Goal: Task Accomplishment & Management: Use online tool/utility

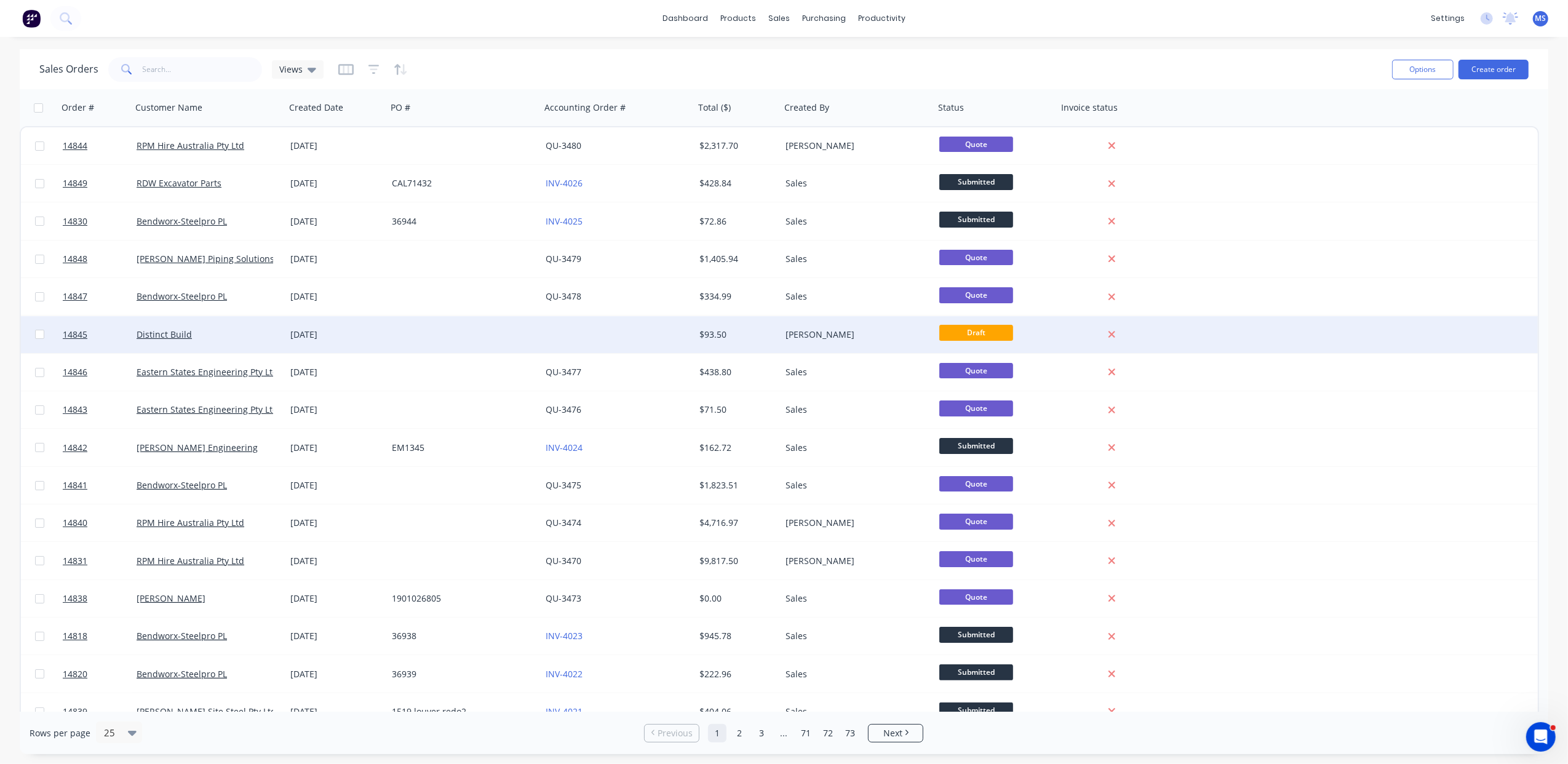
click at [449, 332] on div at bounding box center [464, 334] width 154 height 37
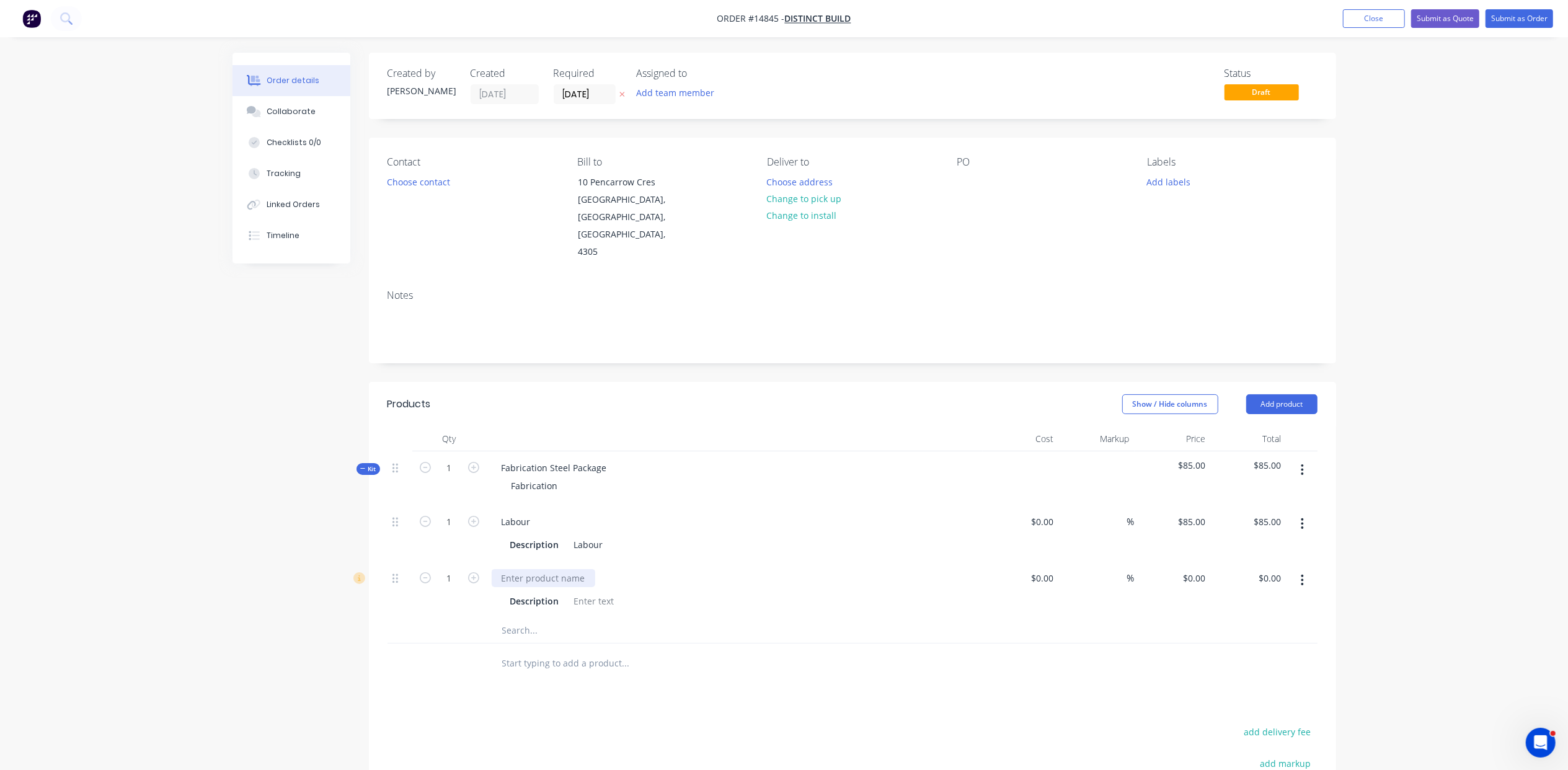
click at [559, 569] on div at bounding box center [543, 578] width 103 height 18
click at [1040, 569] on div "0 $0.00" at bounding box center [1042, 578] width 34 height 18
type input "$9,119.00"
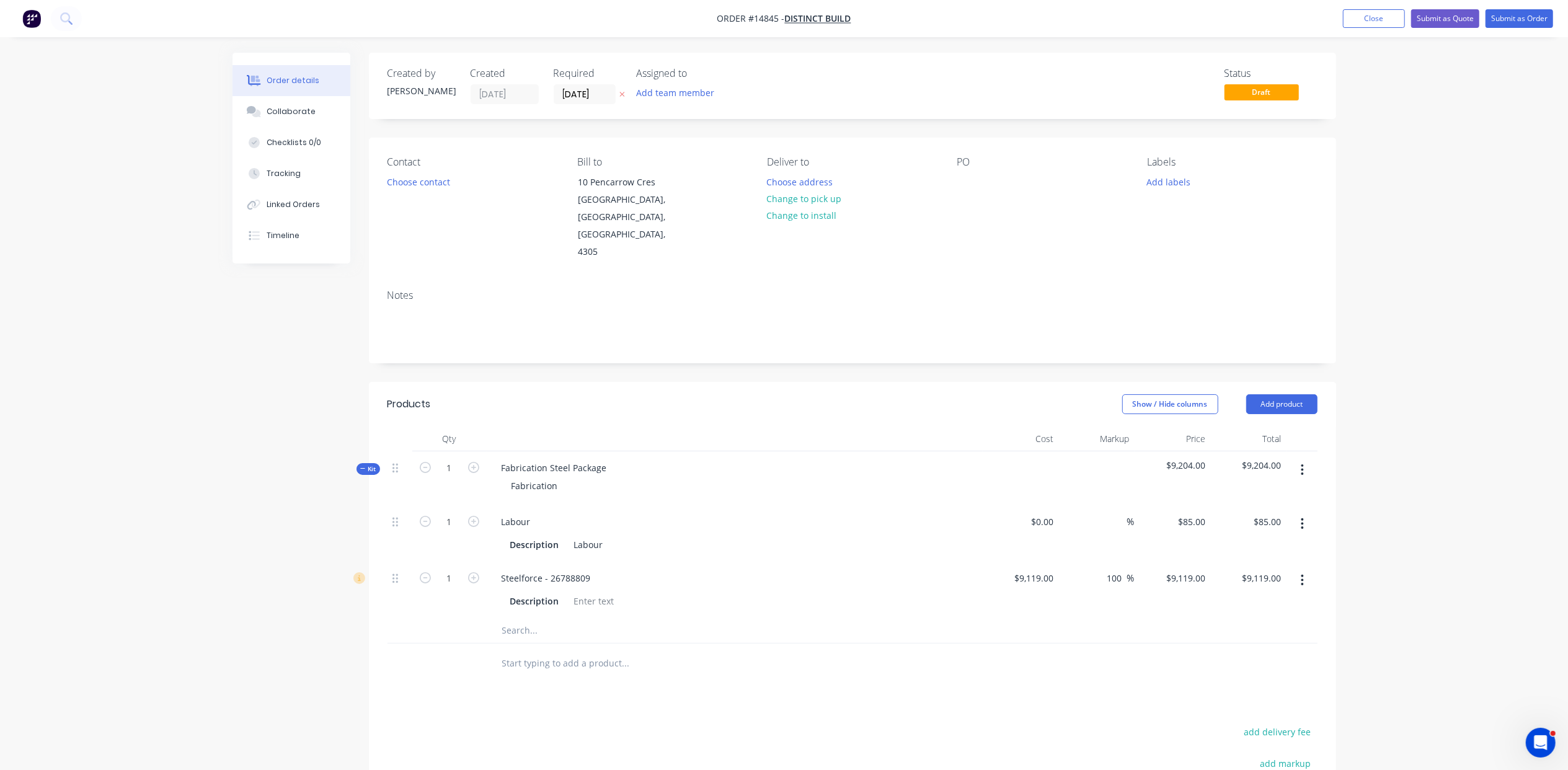
type input "100"
type input "18238"
type input "$18,238.00"
type input "22"
type input "-99.76"
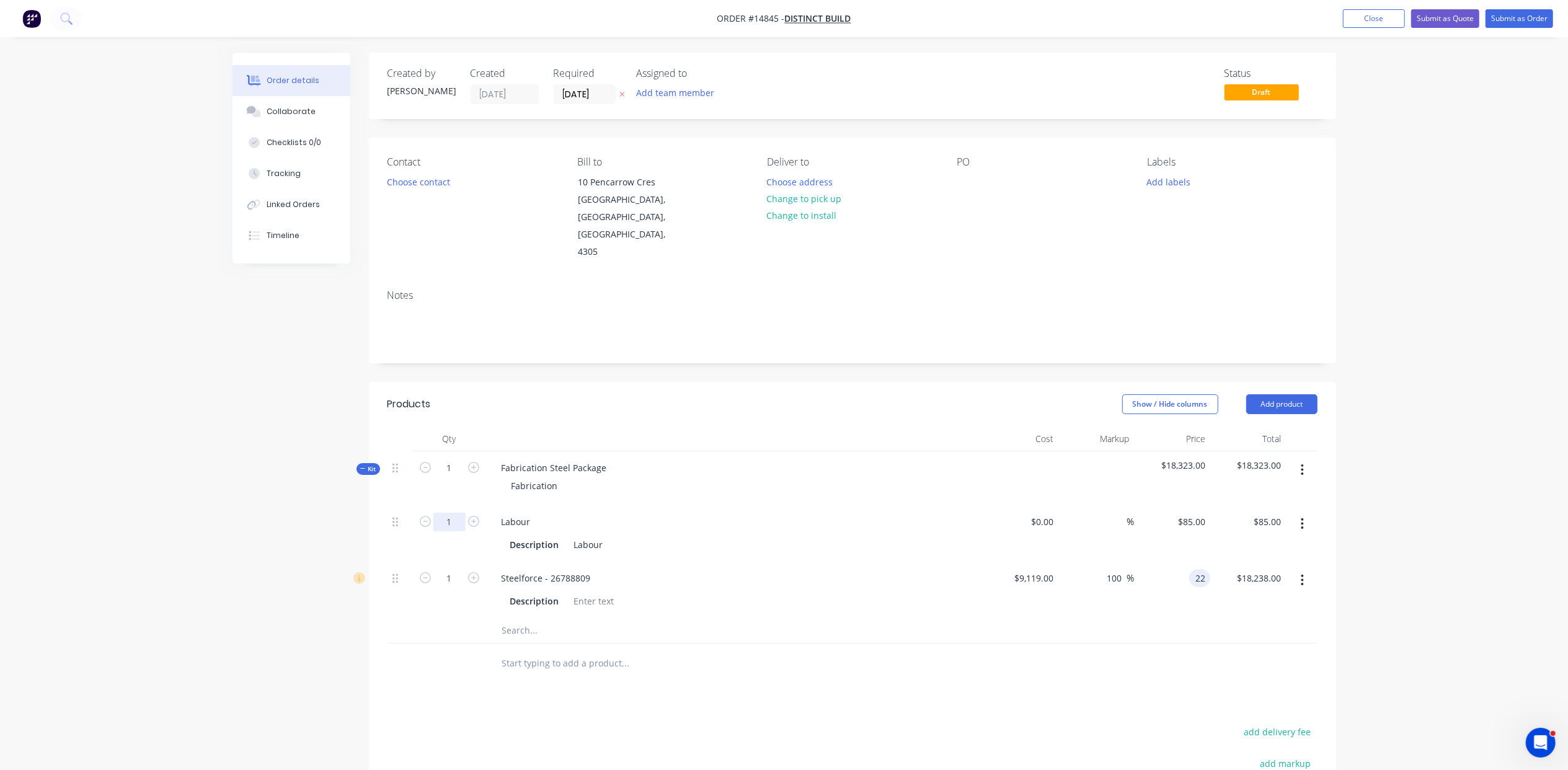
type input "$22.00"
click at [447, 512] on input "1" at bounding box center [449, 521] width 32 height 18
type input "24"
type input "$2,040.00"
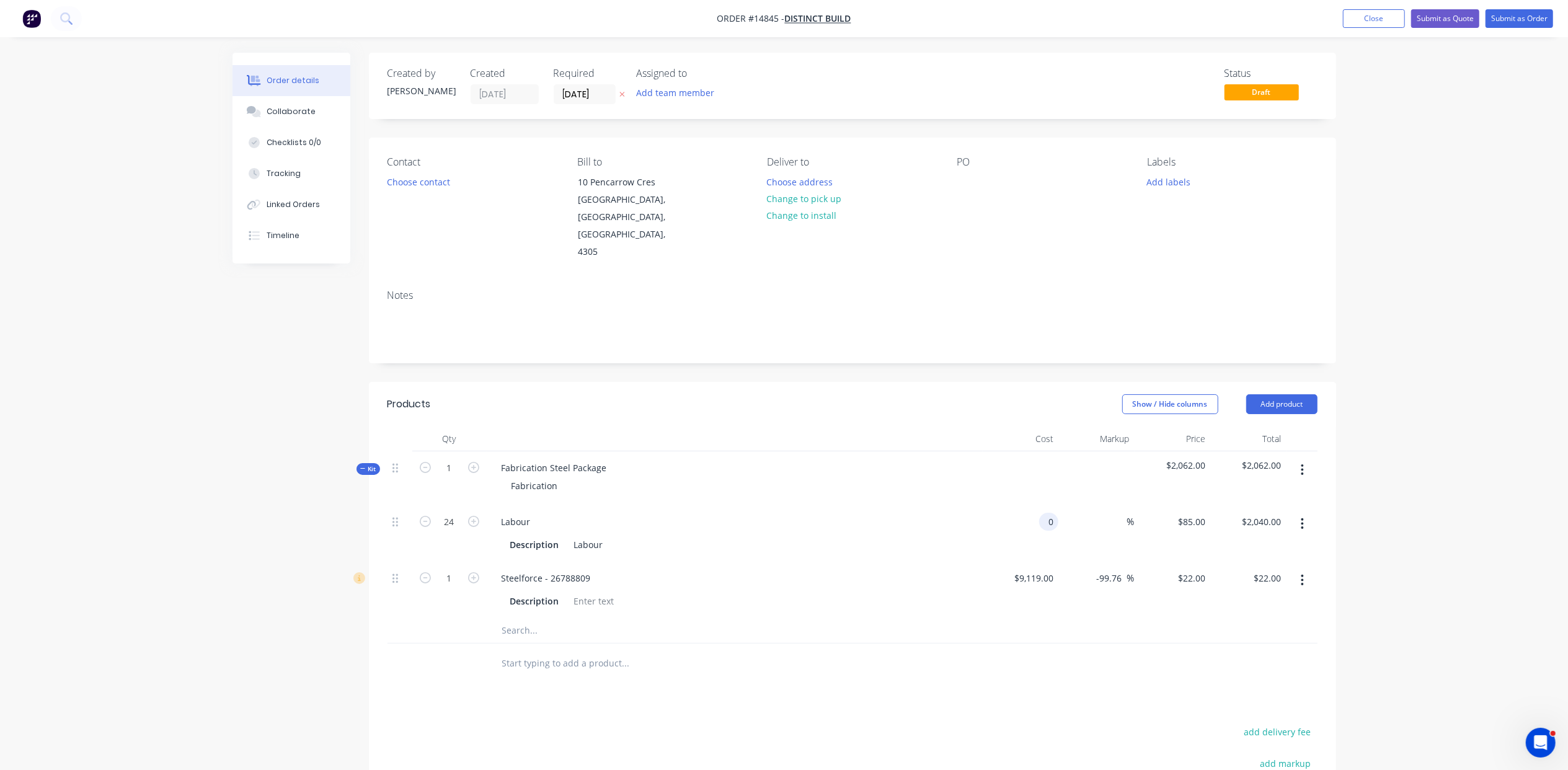
type input "$0.00"
type input "1"
click at [1035, 505] on div "0 $0.00" at bounding box center [1021, 533] width 76 height 56
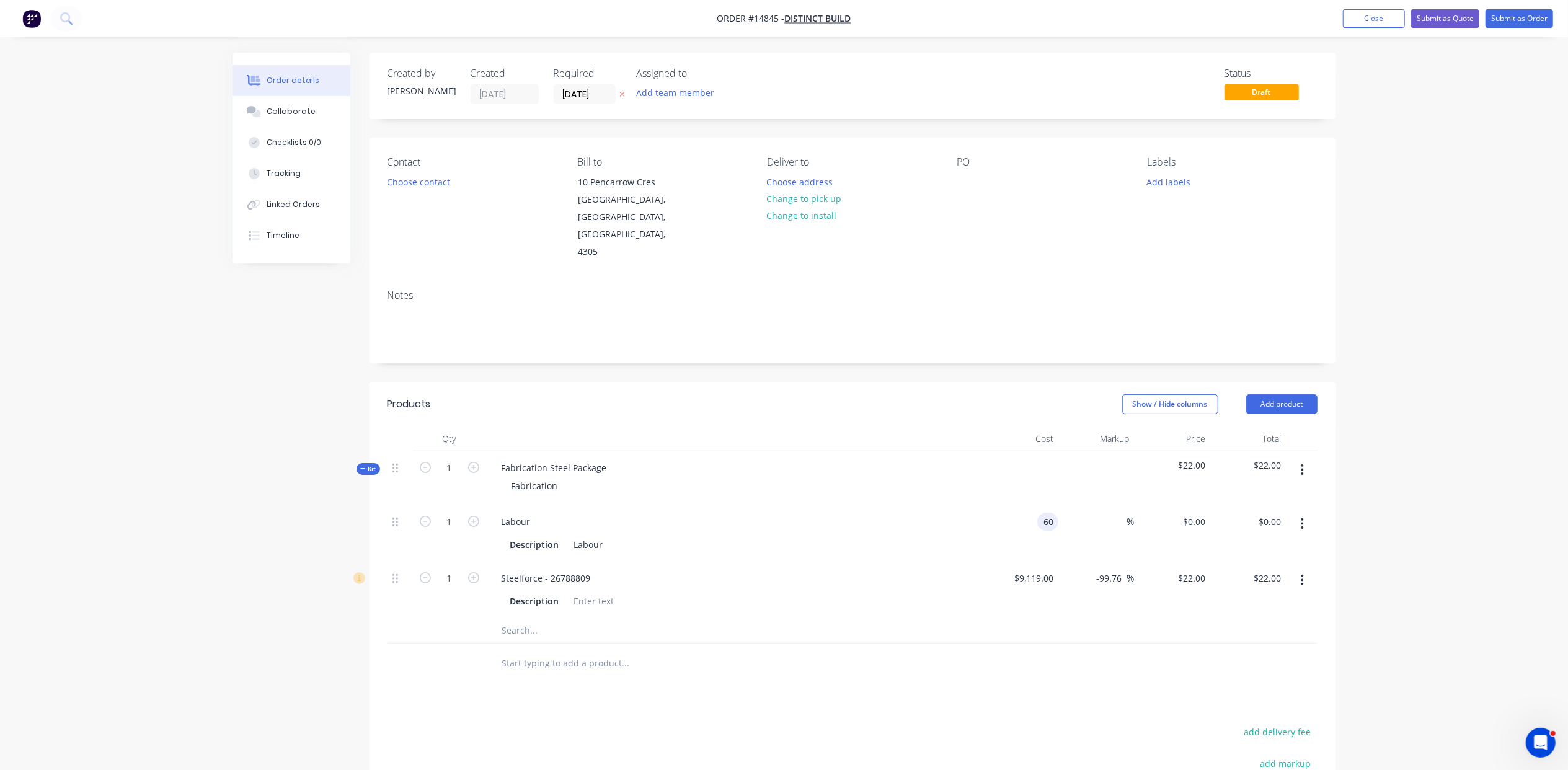
type input "$60.00"
type input "100"
type input "120"
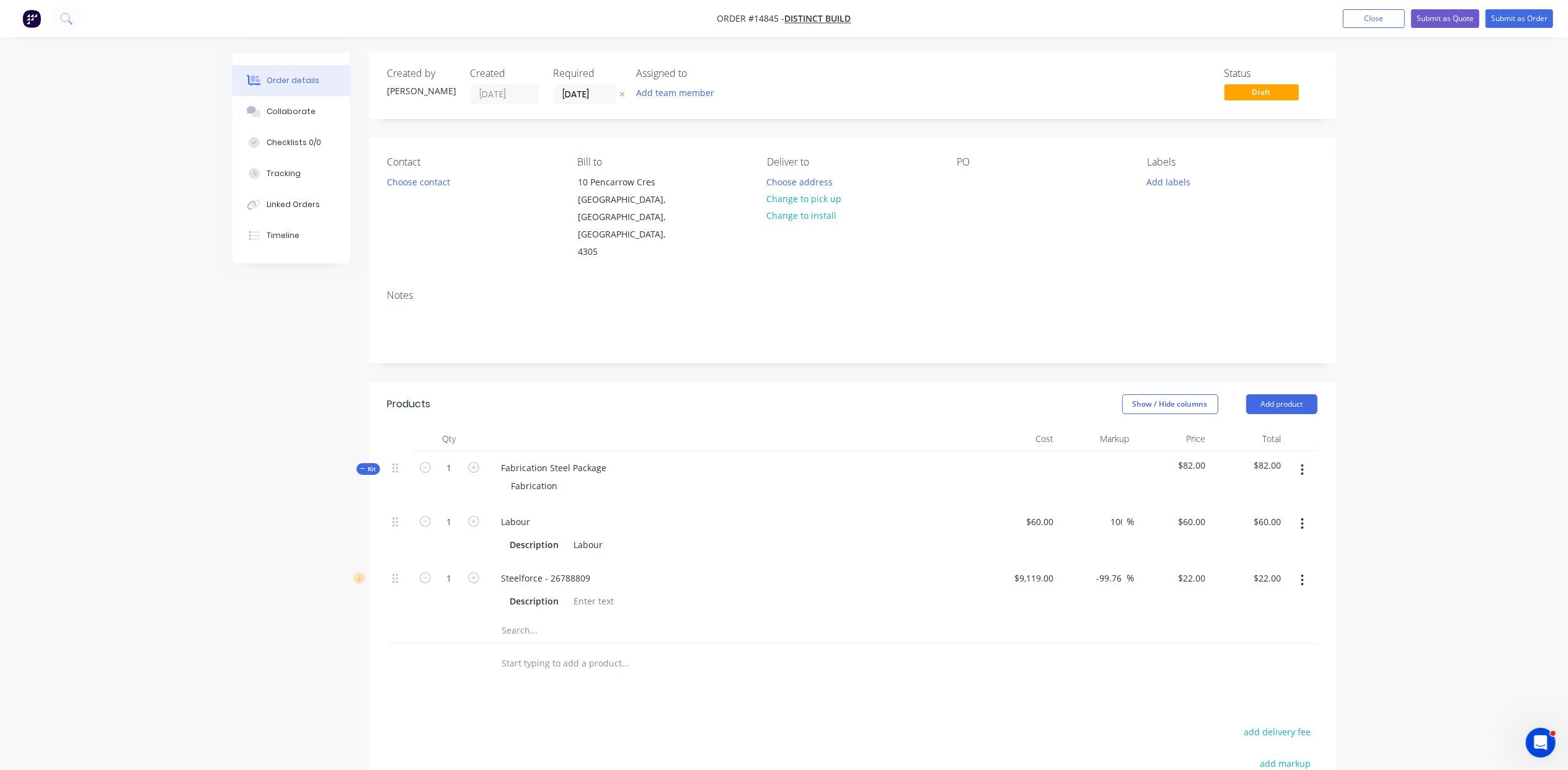
type input "$120.00"
click at [1481, 258] on div "Order details Collaborate Checklists 0/0 Tracking Linked Orders Timeline Order …" at bounding box center [784, 500] width 1568 height 1000
type input "$120.00"
click at [950, 590] on div "Description" at bounding box center [734, 600] width 486 height 20
click at [452, 512] on input "1" at bounding box center [449, 521] width 32 height 18
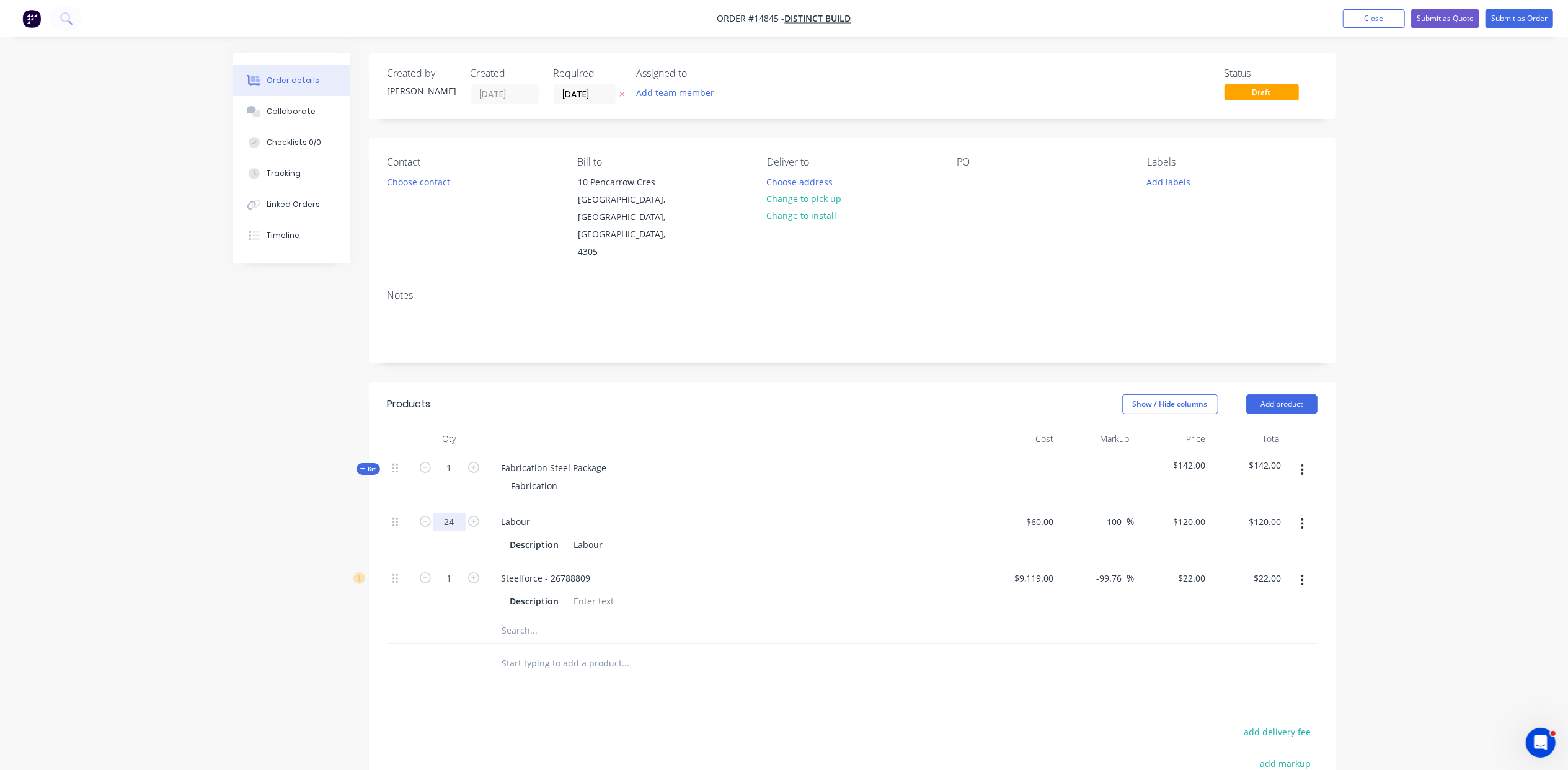
type input "24"
type input "$2,880.00"
click at [459, 512] on input "24" at bounding box center [449, 521] width 32 height 18
type input "40"
type input "$4,800.00"
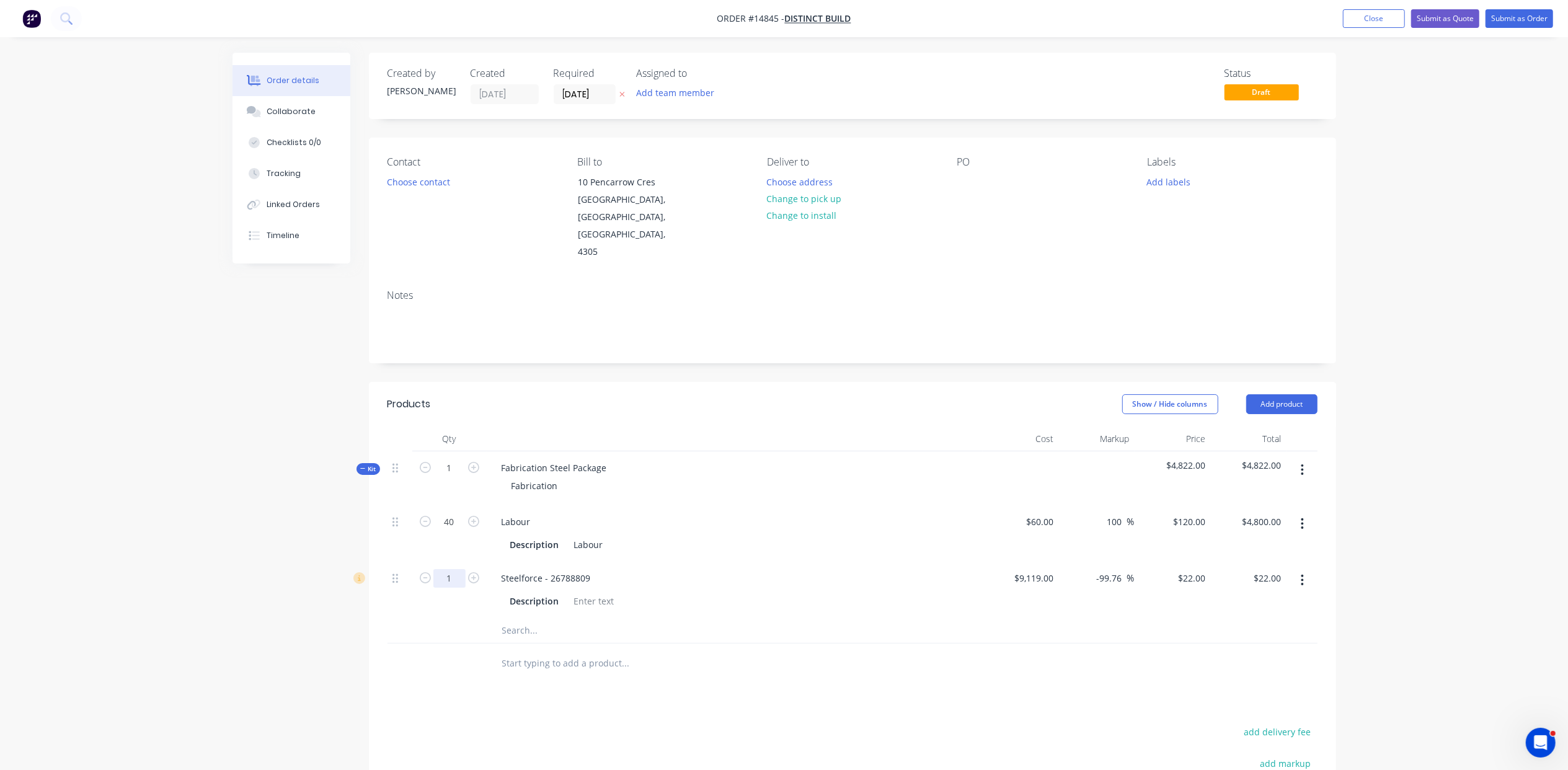
click at [457, 531] on input "1" at bounding box center [449, 521] width 32 height 18
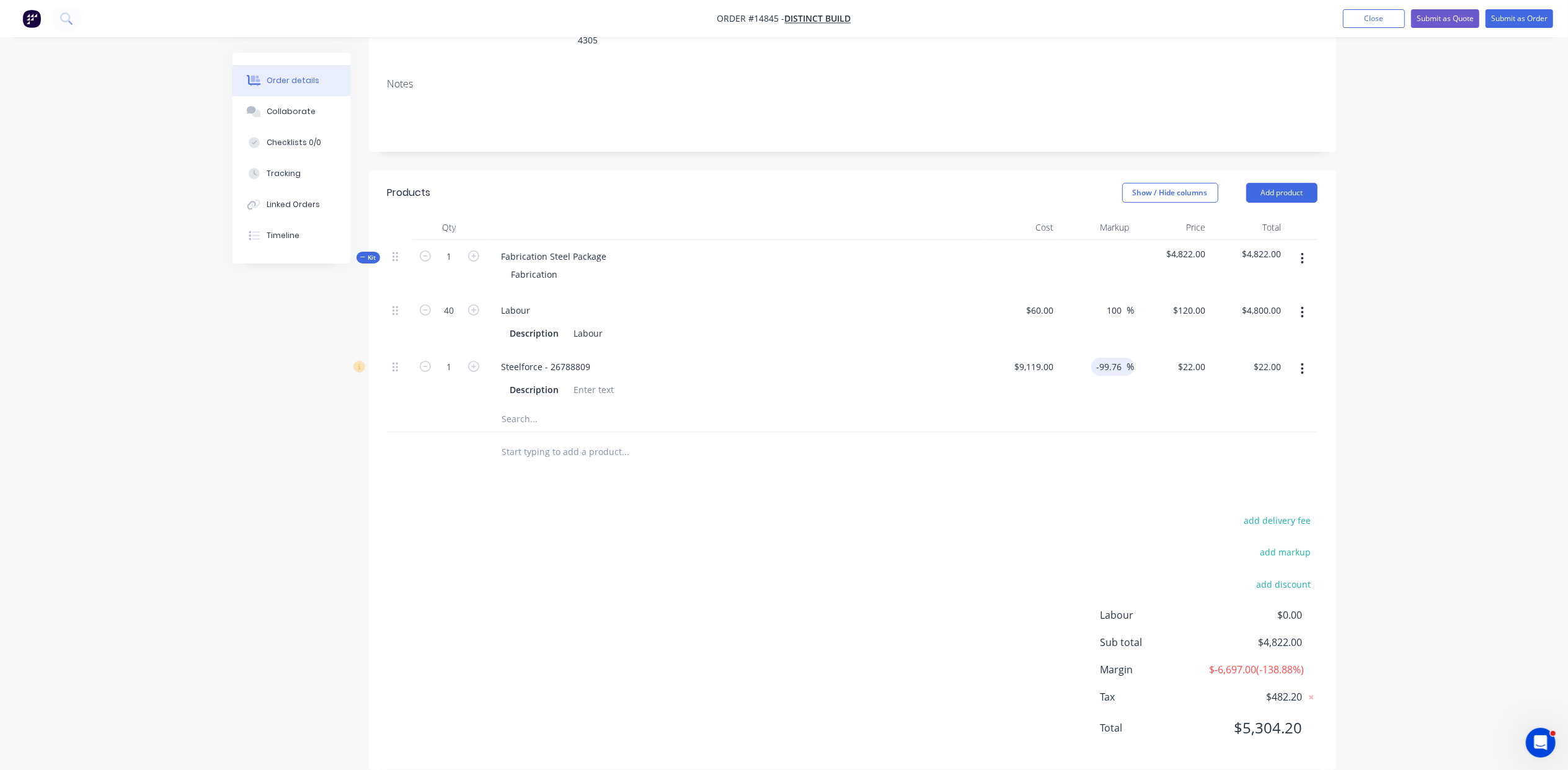
click at [1105, 358] on input "-99.76" at bounding box center [1111, 367] width 31 height 18
type input "$21.8856"
type input "$21.89"
drag, startPoint x: 1126, startPoint y: 333, endPoint x: 1028, endPoint y: 346, distance: 98.9
click at [1028, 350] on div "1 Steelforce - 26788809 Description $9,119.00 $9,119.00 -99.76 -99.76 % $21.885…" at bounding box center [853, 378] width 930 height 56
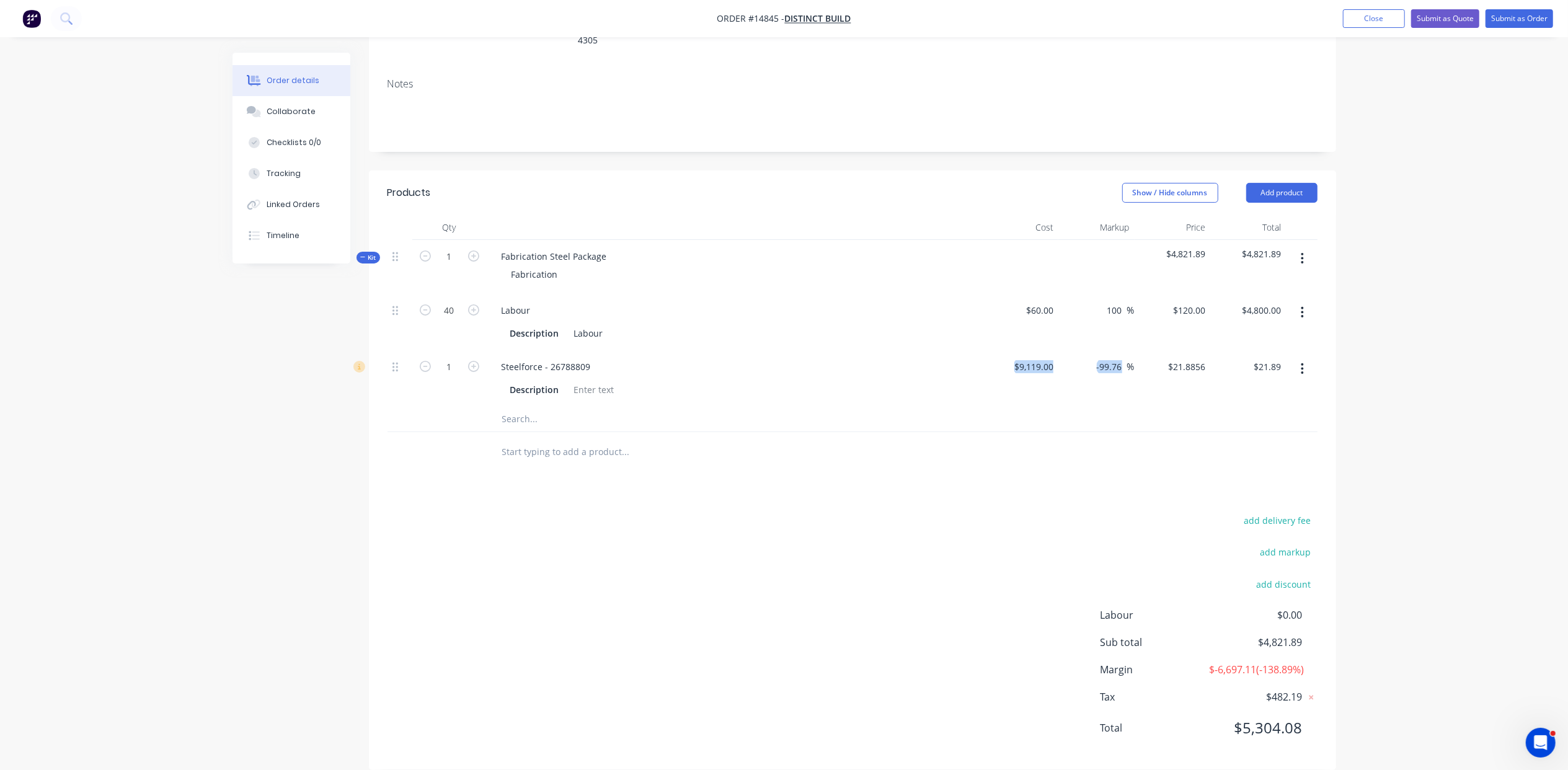
drag, startPoint x: 1028, startPoint y: 346, endPoint x: 1109, endPoint y: 345, distance: 81.0
click at [1109, 350] on div "-99.76 -99.76 %" at bounding box center [1097, 378] width 76 height 56
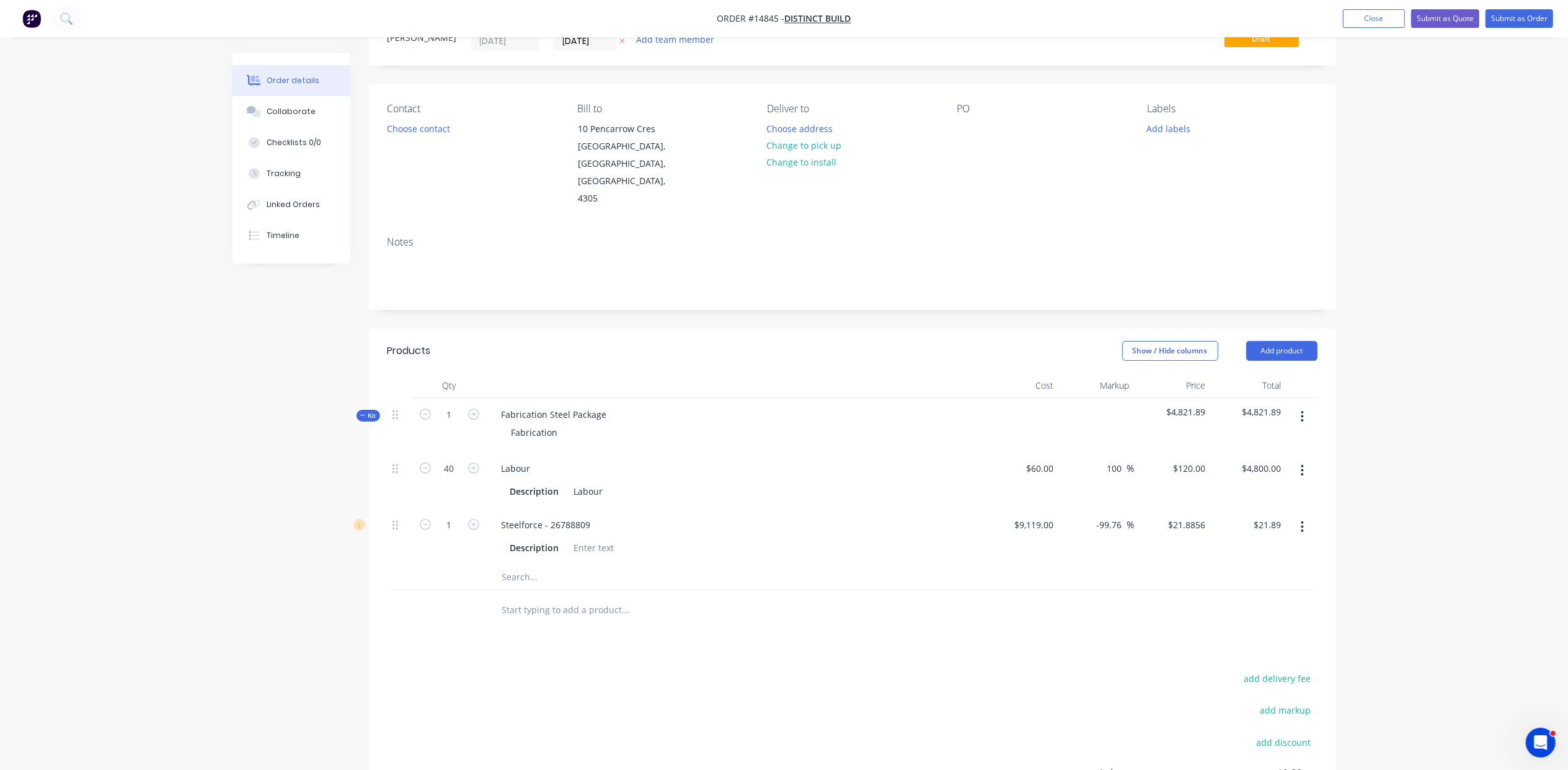
scroll to position [0, 0]
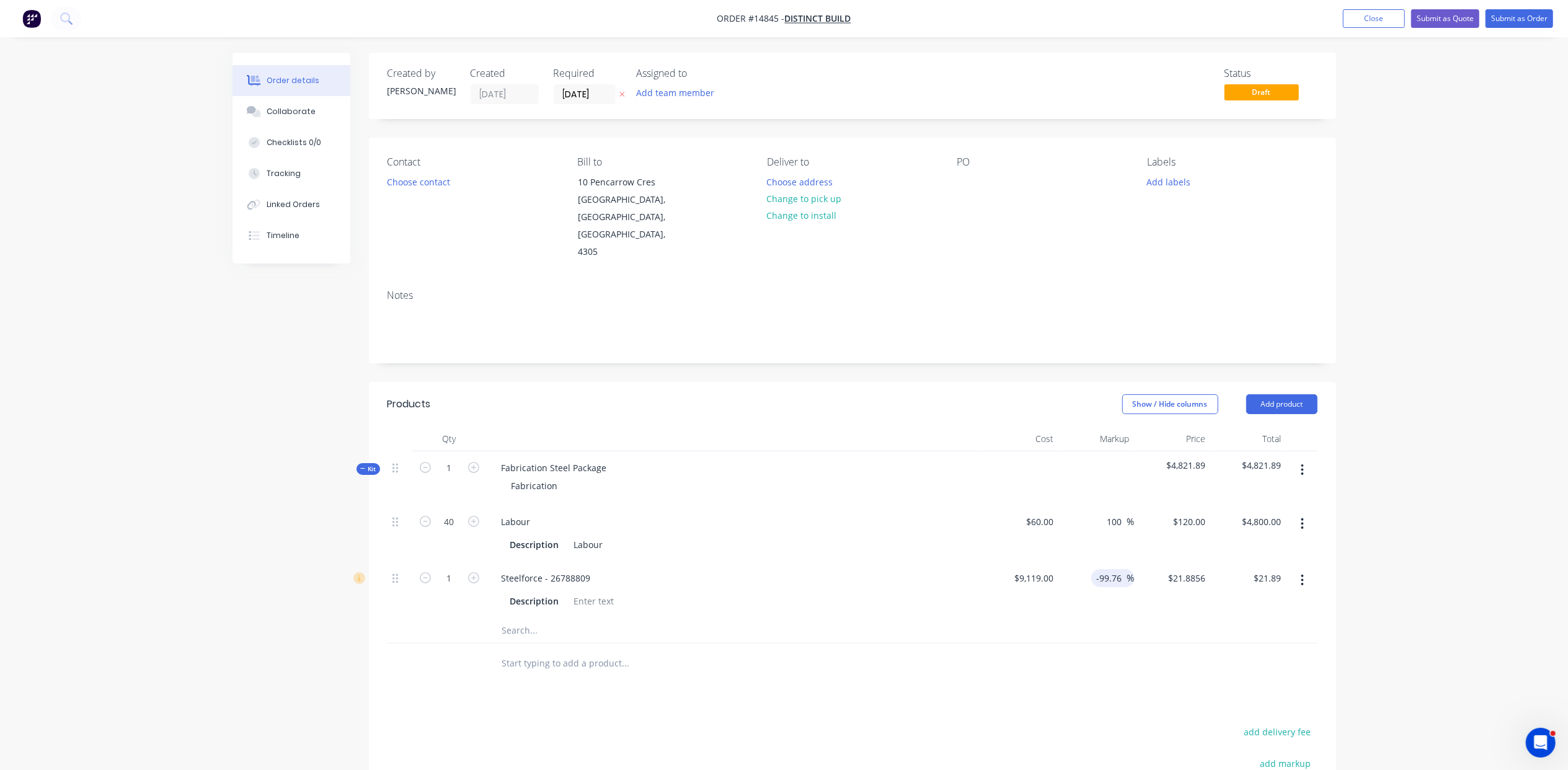
click at [1092, 569] on div "-99.76 -99.76 %" at bounding box center [1113, 578] width 44 height 18
click at [1106, 569] on input "-99.76" at bounding box center [1111, 578] width 31 height 18
drag, startPoint x: 1097, startPoint y: 545, endPoint x: 1129, endPoint y: 543, distance: 32.1
click at [1129, 569] on div "-99.76 -99.76 %" at bounding box center [1113, 578] width 44 height 18
type input "100"
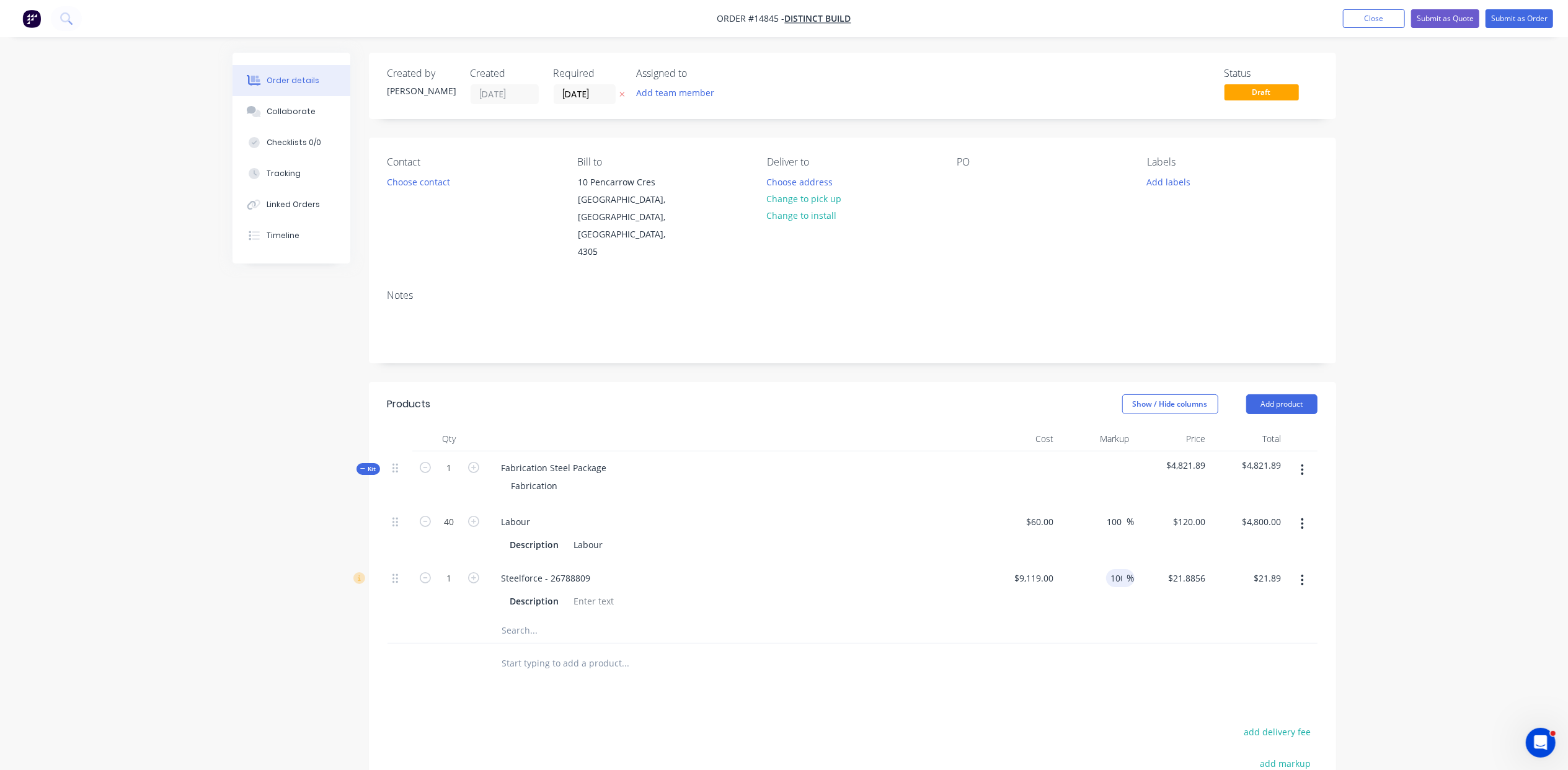
type input "18238"
type input "$18,238.00"
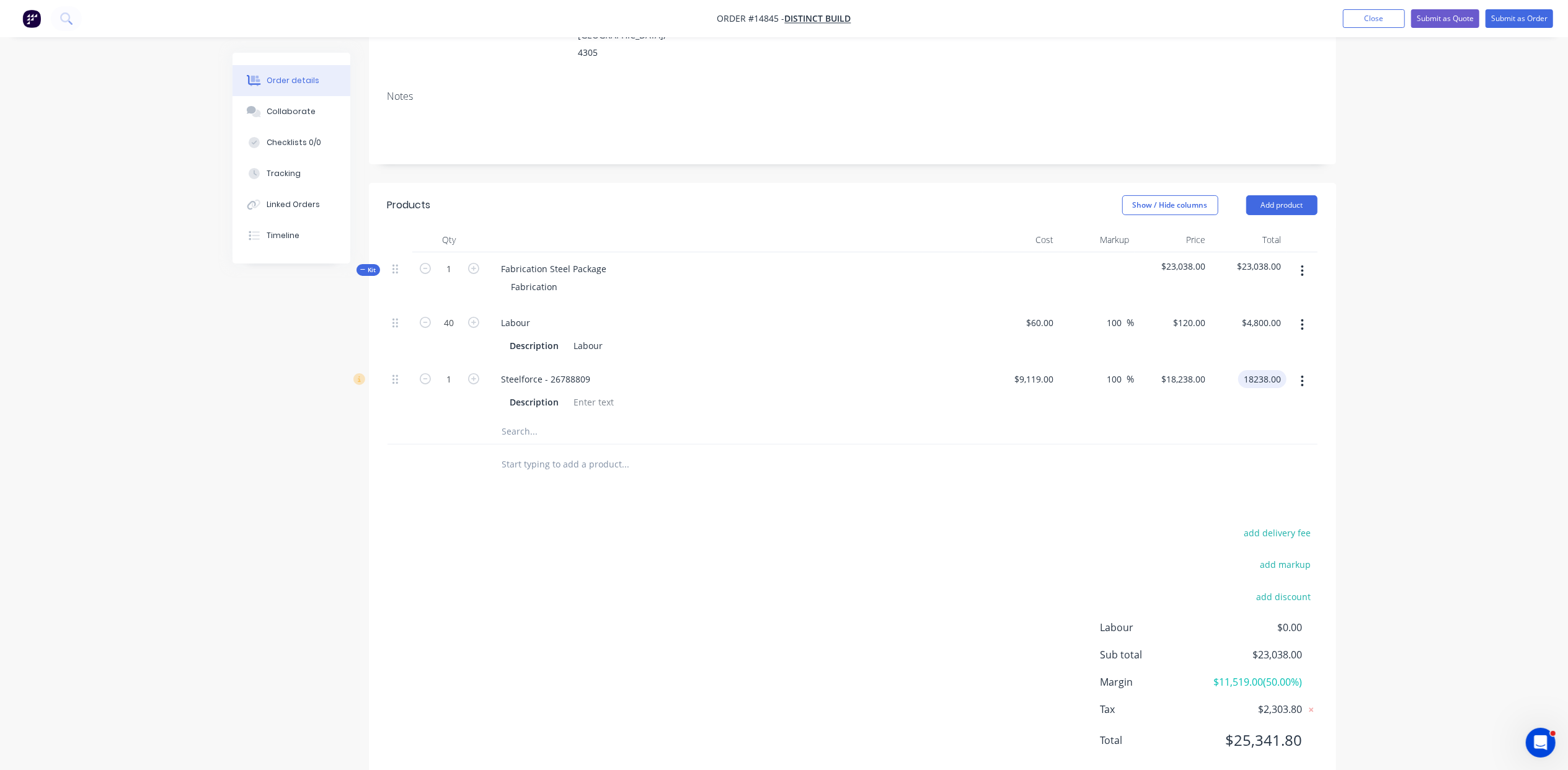
scroll to position [211, 0]
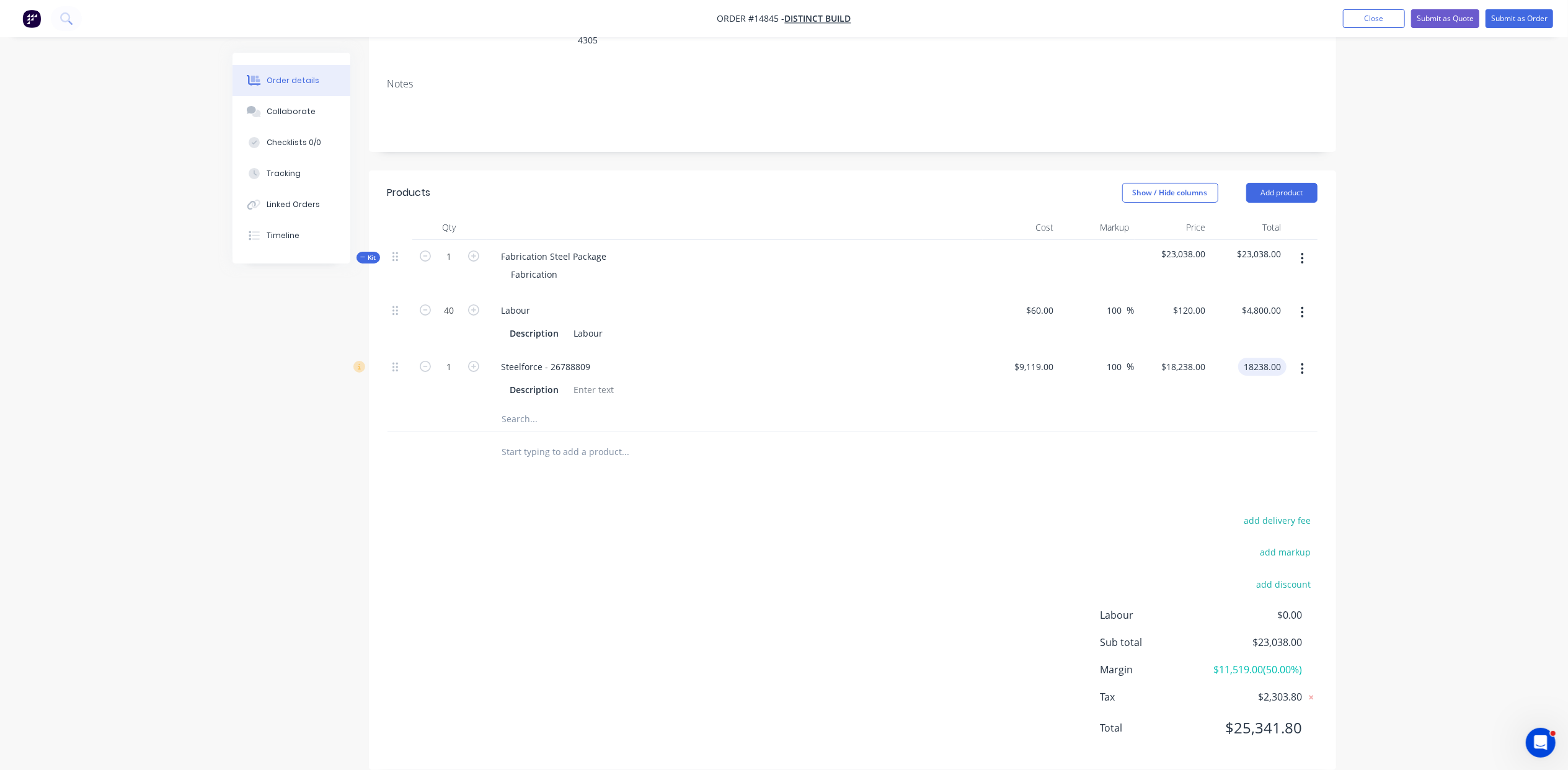
type input "$18,238.00"
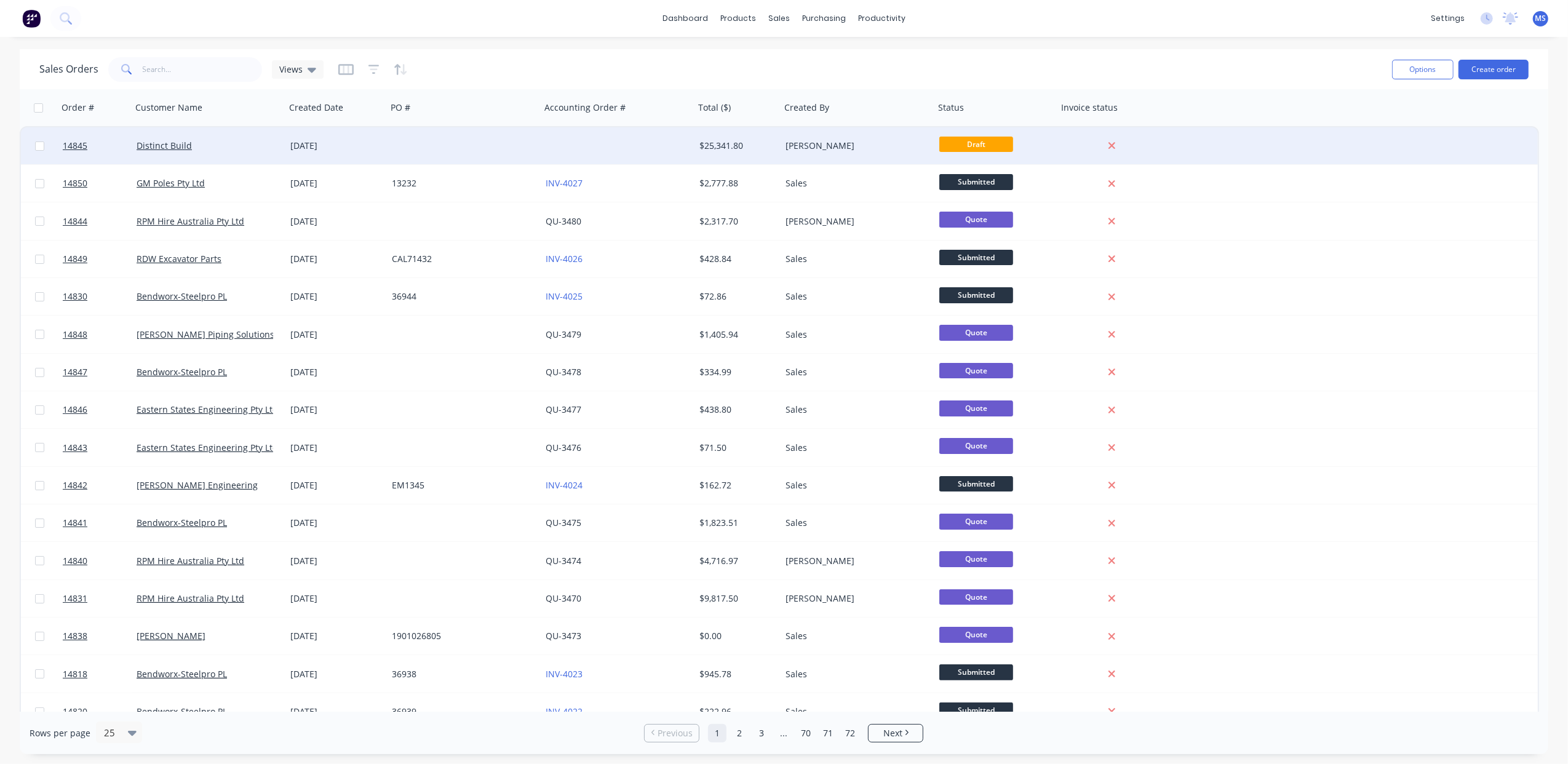
click at [560, 156] on div at bounding box center [617, 146] width 154 height 37
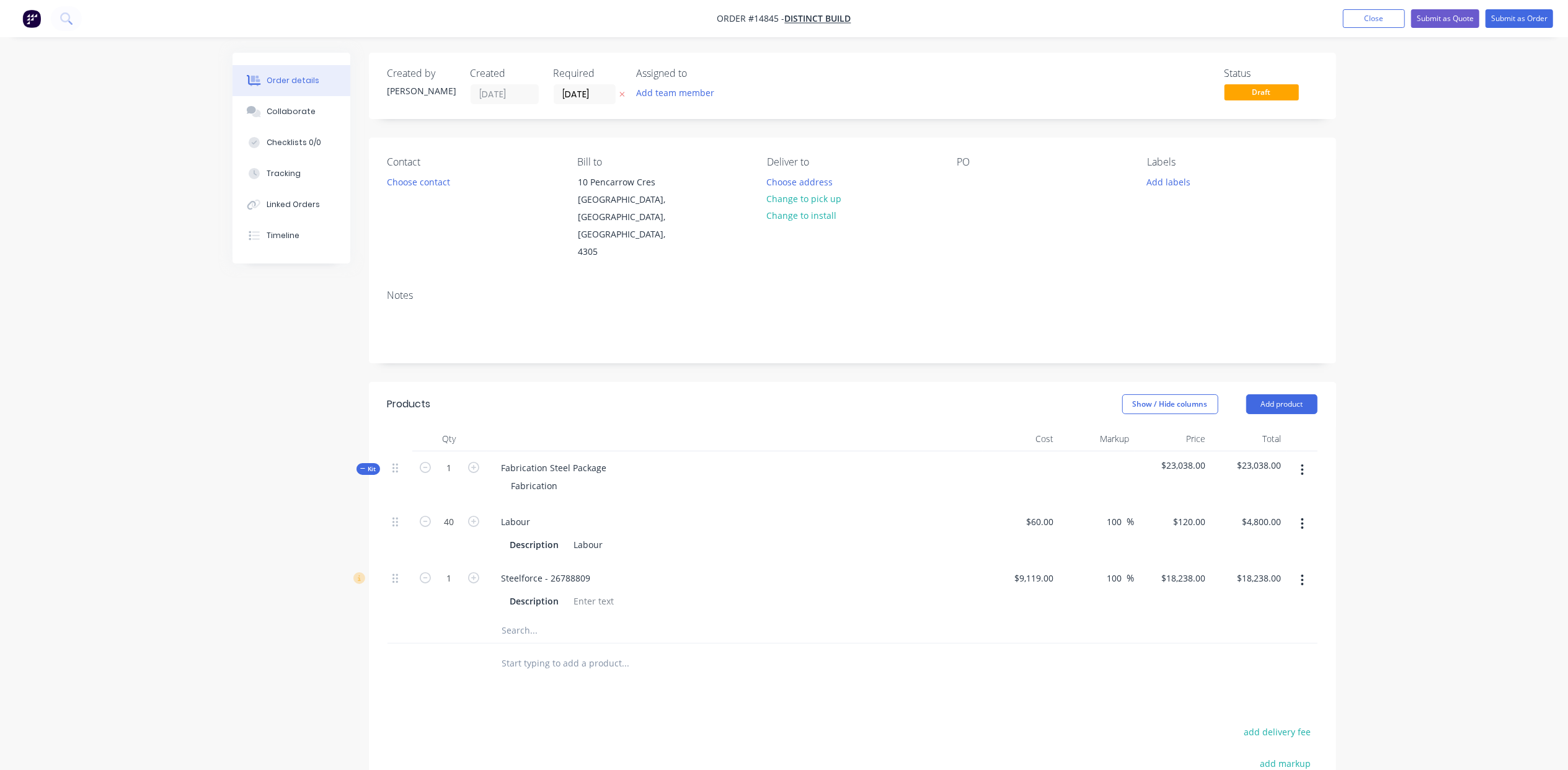
click at [516, 618] on input "text" at bounding box center [625, 630] width 248 height 25
click at [454, 512] on input "40" at bounding box center [449, 521] width 32 height 18
type input "60"
type input "$7,200.00"
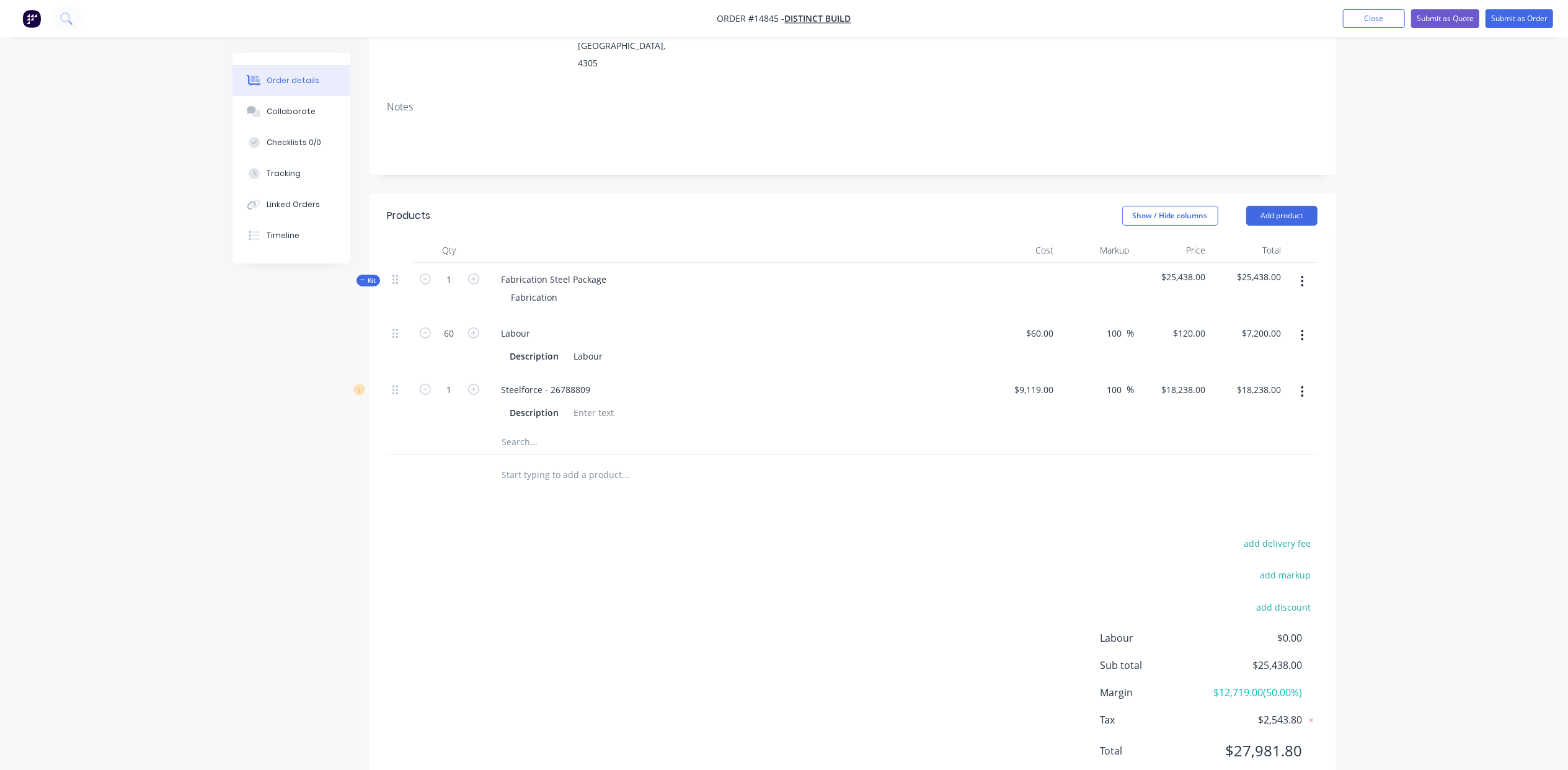
scroll to position [211, 0]
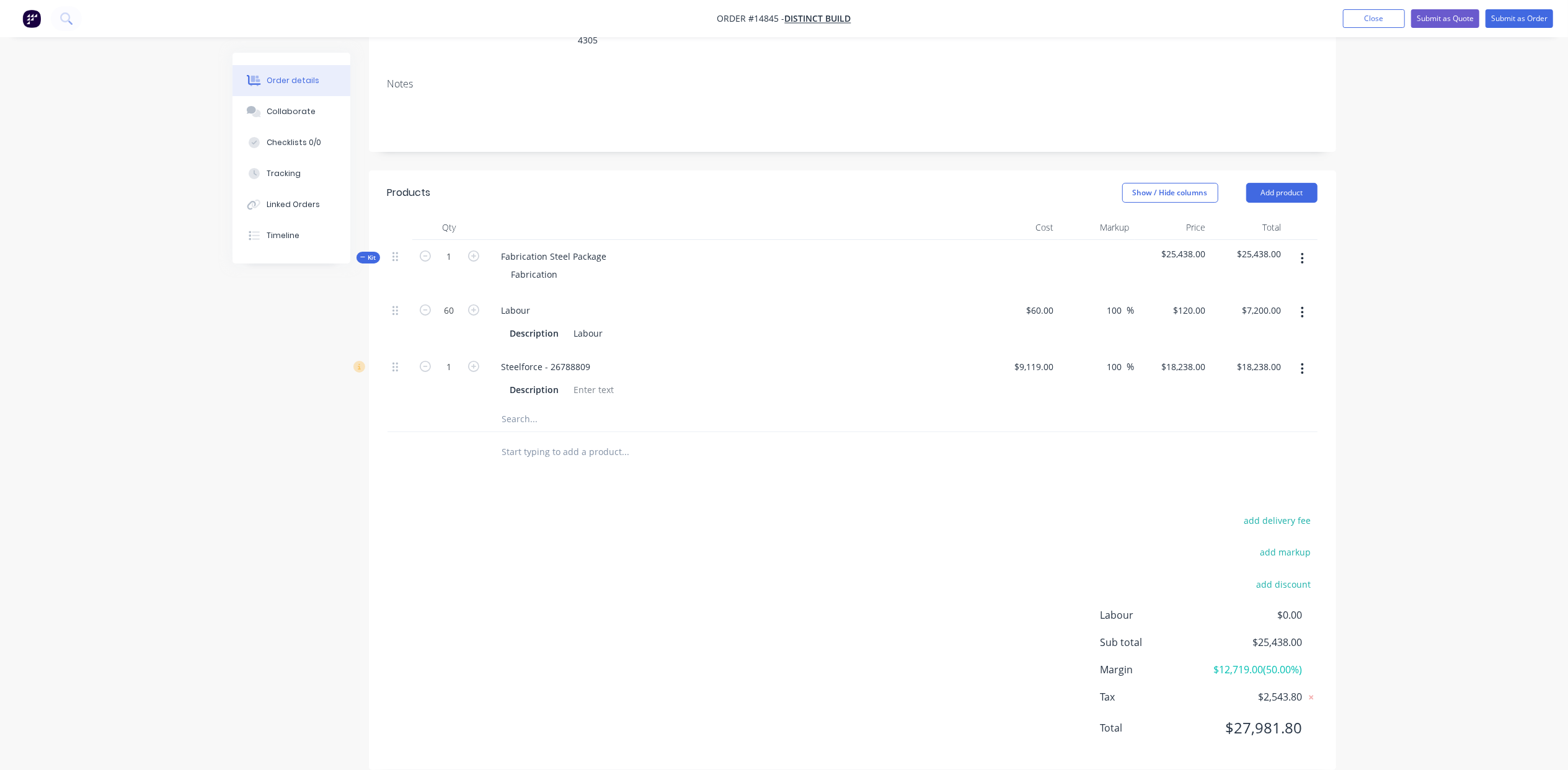
click at [521, 407] on input "text" at bounding box center [625, 419] width 248 height 25
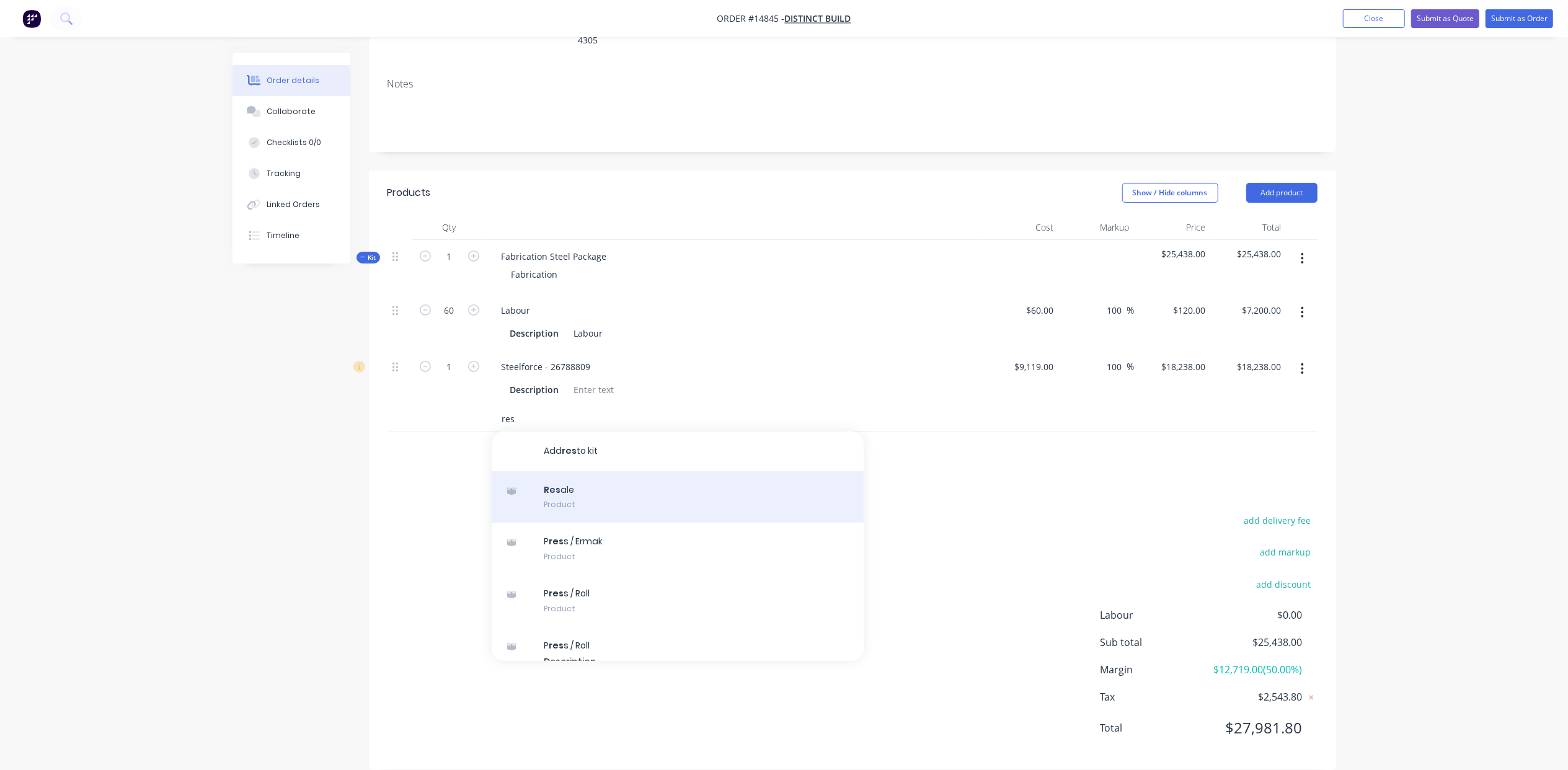
type input "res"
click at [586, 471] on div "Res ale Product" at bounding box center [677, 497] width 372 height 52
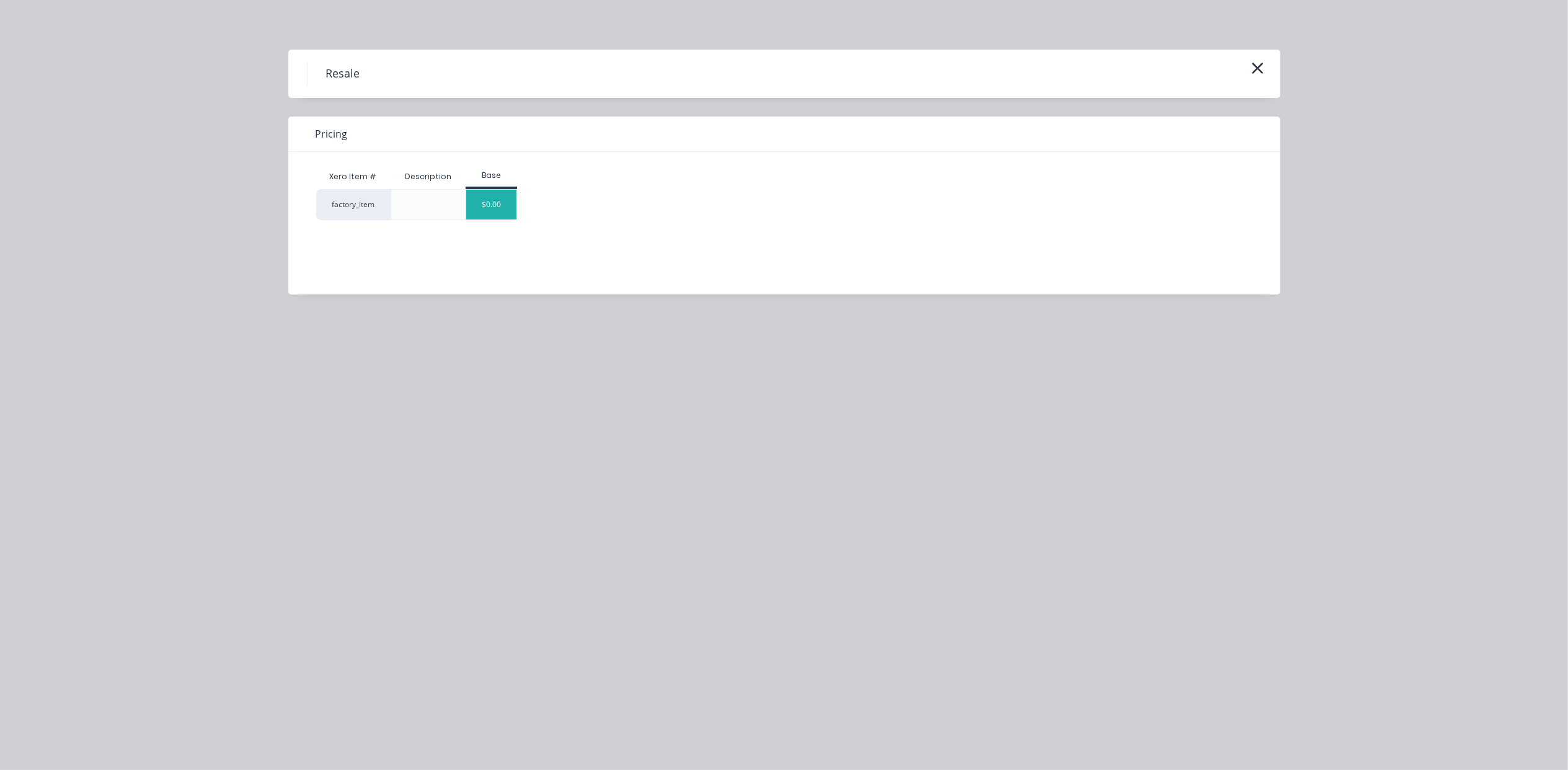
click at [511, 199] on div "$0.00" at bounding box center [491, 204] width 50 height 30
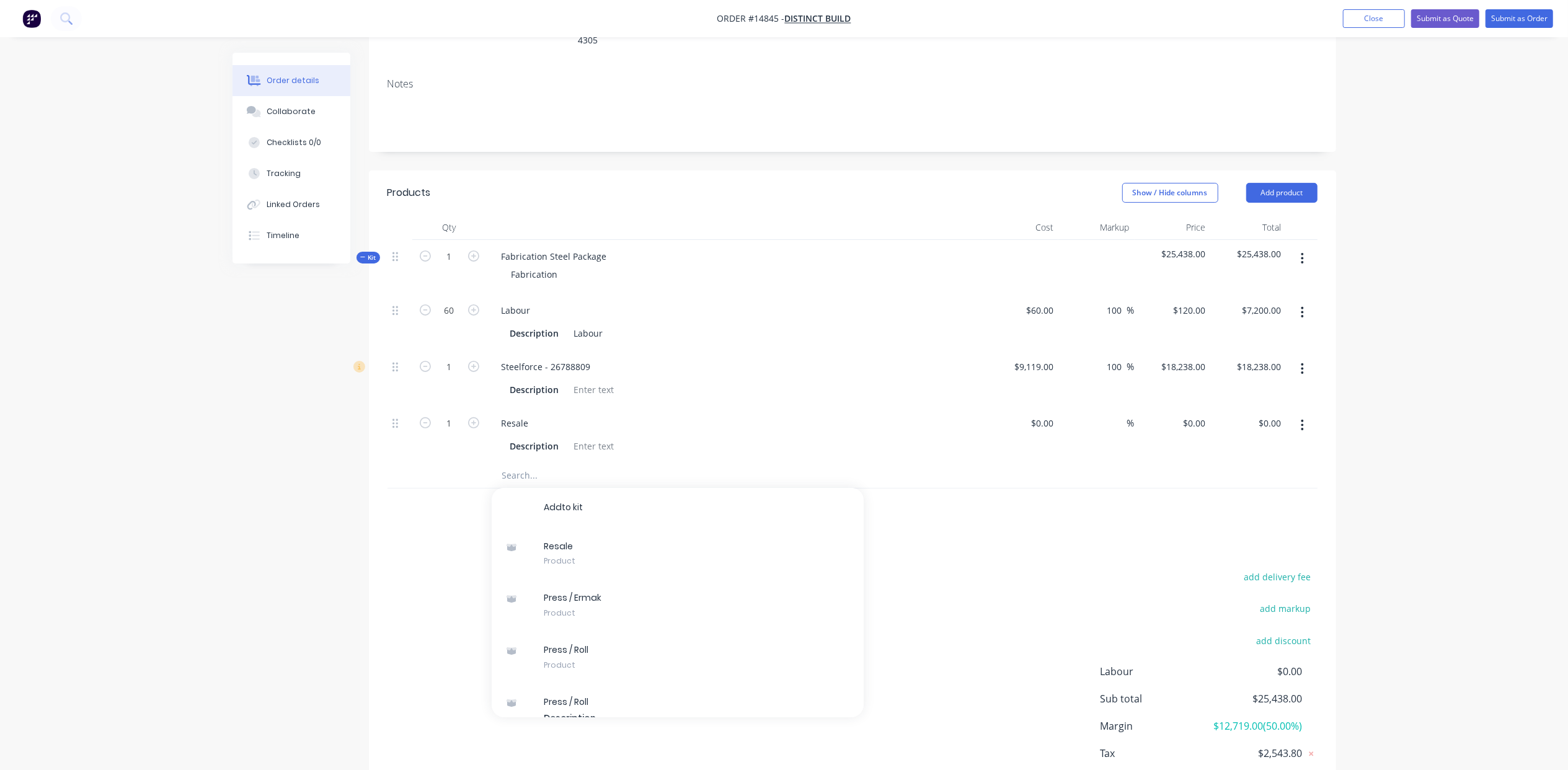
click at [982, 488] on div at bounding box center [853, 508] width 930 height 41
click at [528, 414] on div "Resale" at bounding box center [515, 423] width 47 height 18
drag, startPoint x: 528, startPoint y: 394, endPoint x: 499, endPoint y: 394, distance: 29.0
click at [499, 414] on div "Resale" at bounding box center [515, 423] width 47 height 18
type input "9"
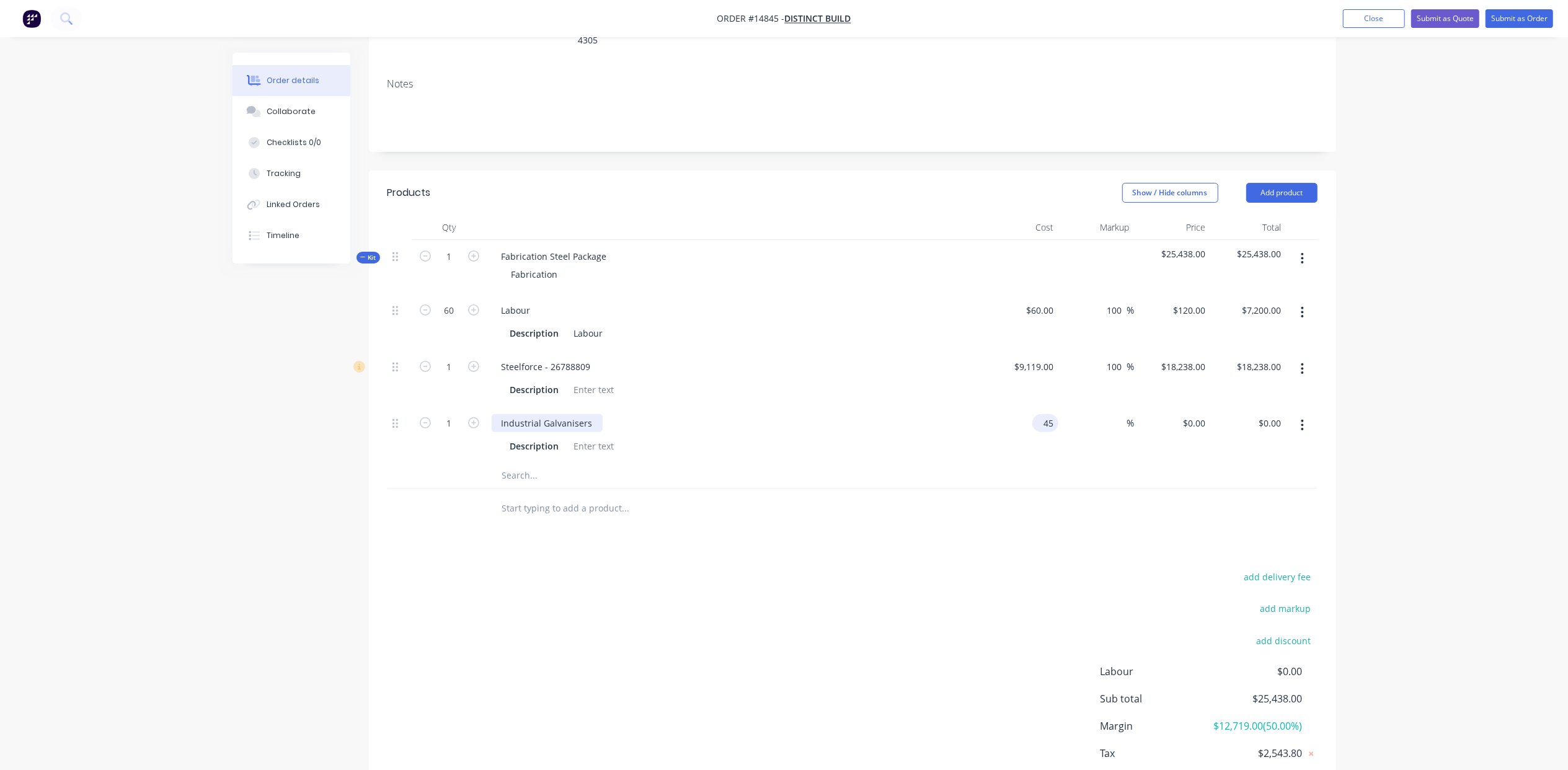
type input "4"
type input "$5,000.00"
click at [461, 320] on input "1" at bounding box center [449, 310] width 32 height 18
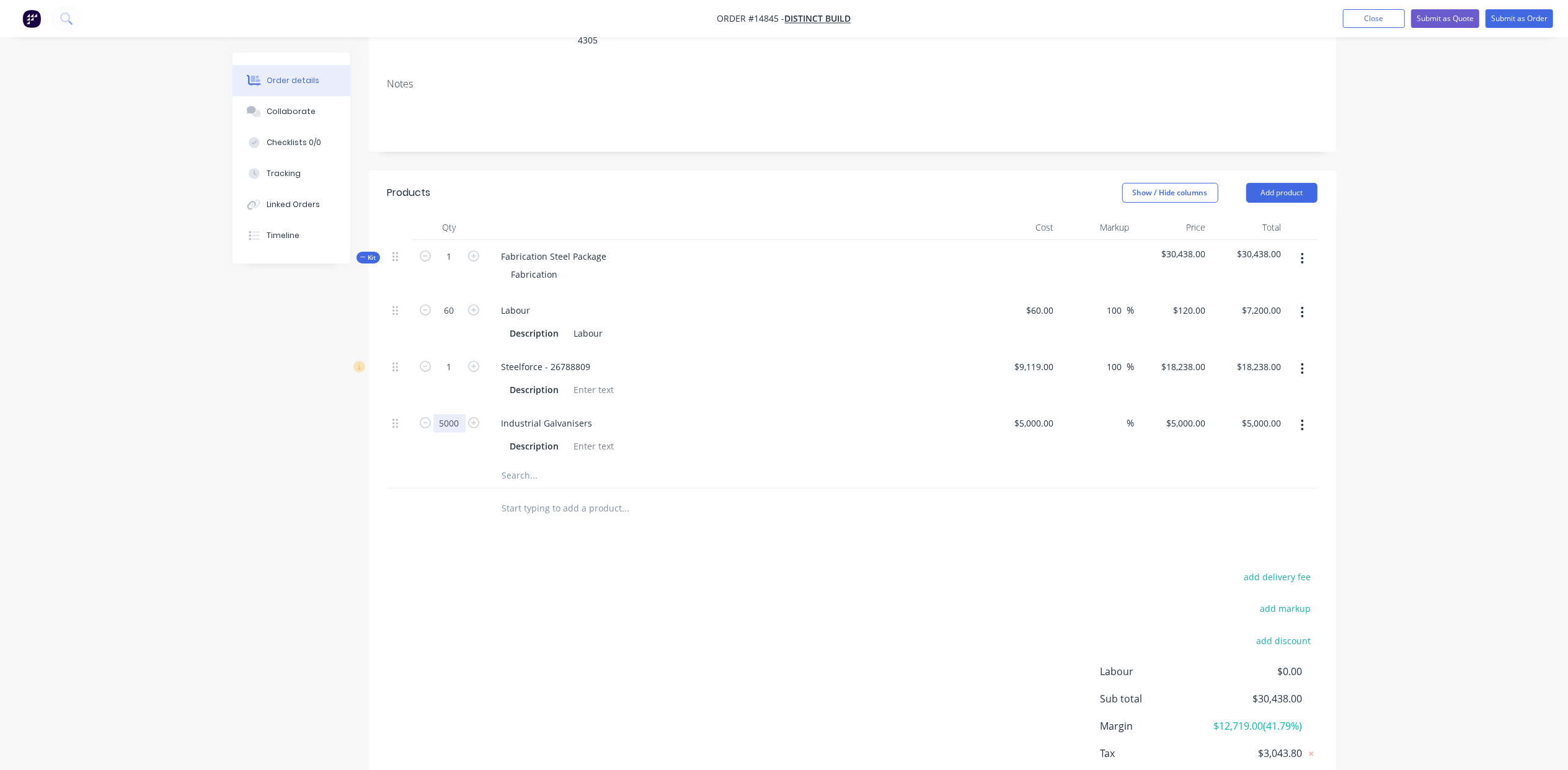
type input "5000"
type input "$25,000,000.00"
type input "$2.50"
type input "$12,500.00"
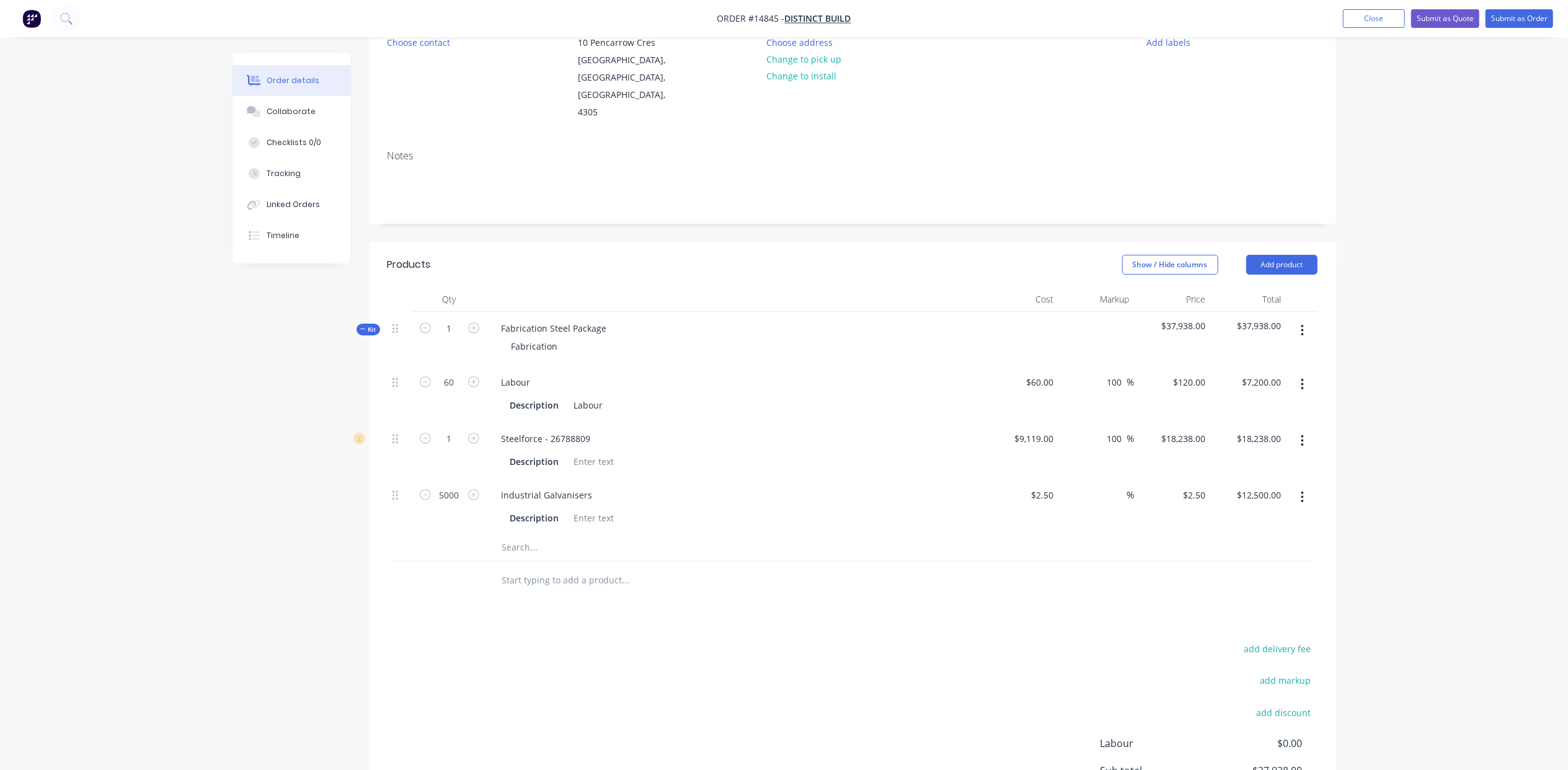
scroll to position [0, 0]
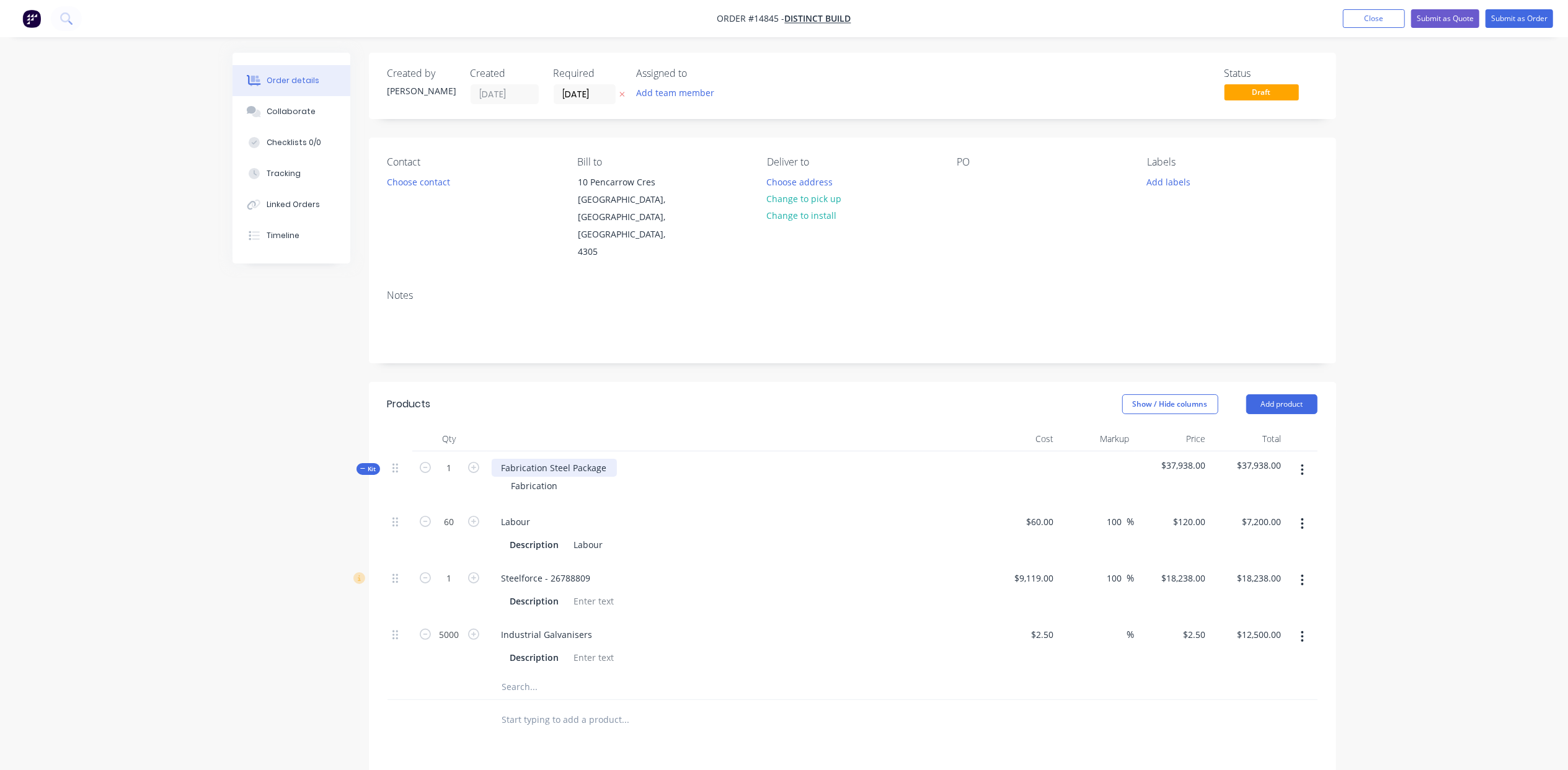
click at [611, 458] on div "Fabrication Steel Package" at bounding box center [554, 467] width 125 height 18
click at [566, 477] on div "Fabrication" at bounding box center [535, 486] width 67 height 18
click at [561, 477] on div "Estimated f" at bounding box center [535, 486] width 67 height 18
click at [519, 674] on input "text" at bounding box center [625, 686] width 248 height 25
type input "res"
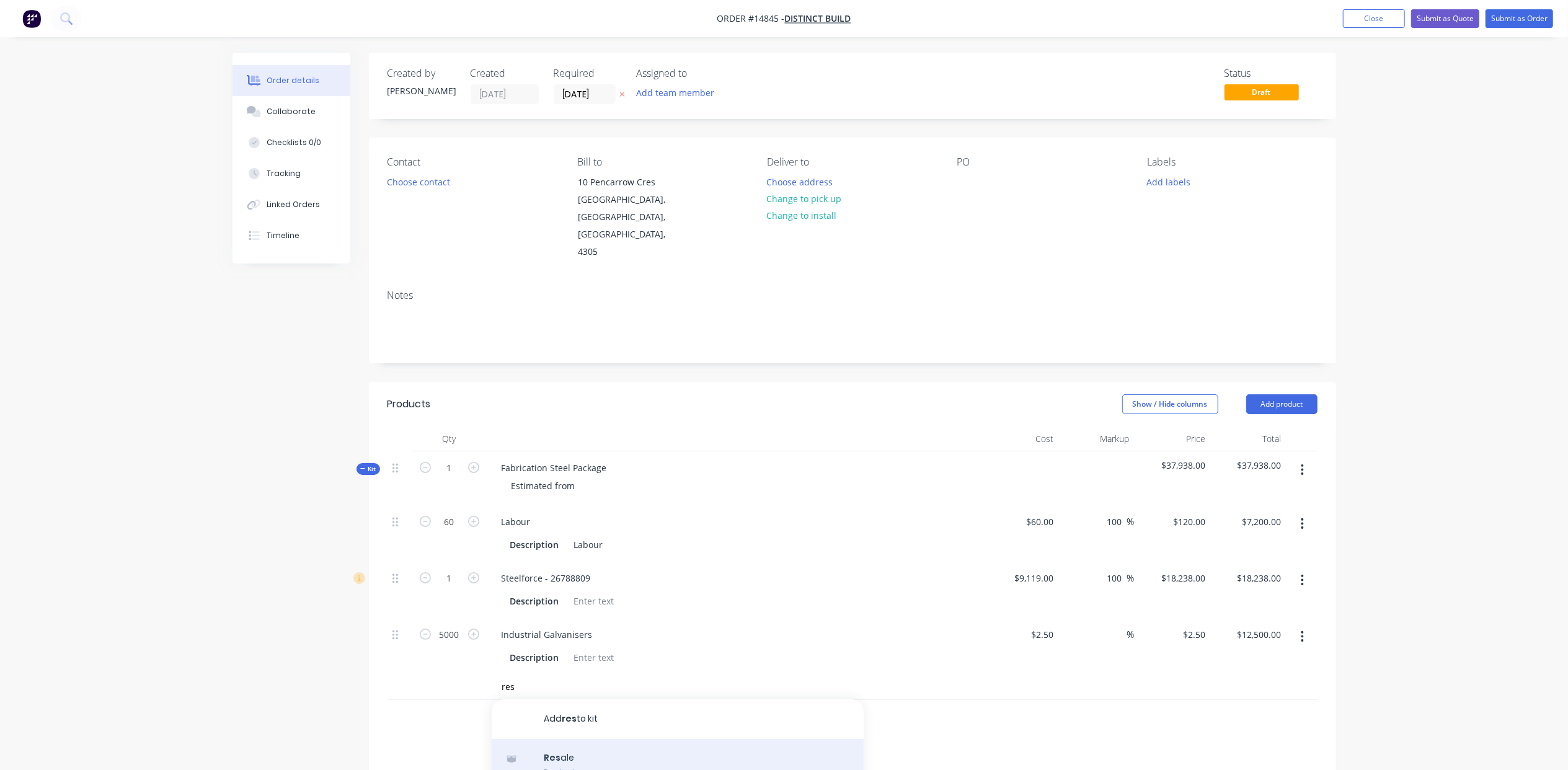
click at [586, 739] on div "Res ale Product" at bounding box center [677, 765] width 372 height 52
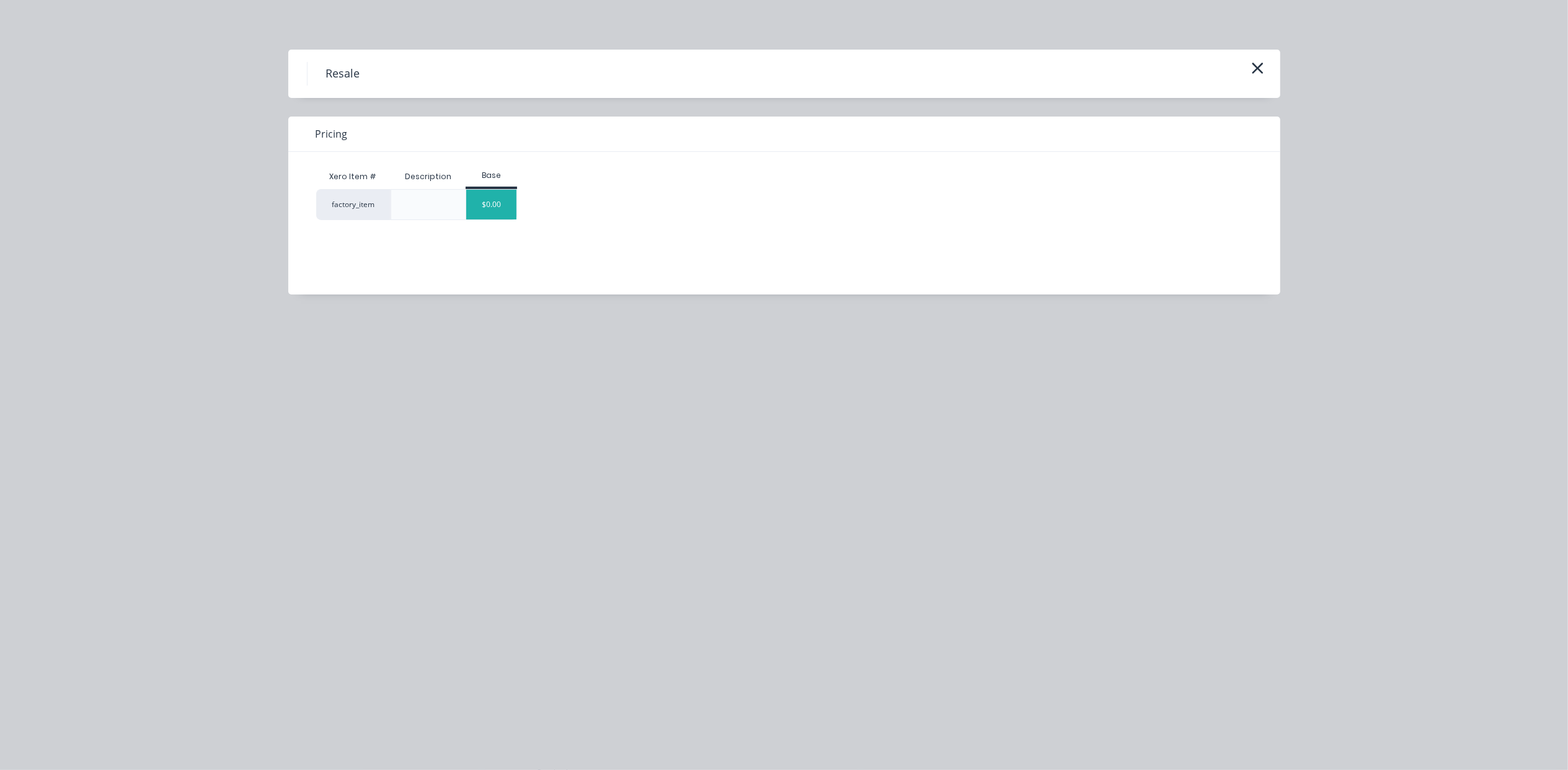
click at [483, 210] on div "$0.00" at bounding box center [491, 204] width 50 height 30
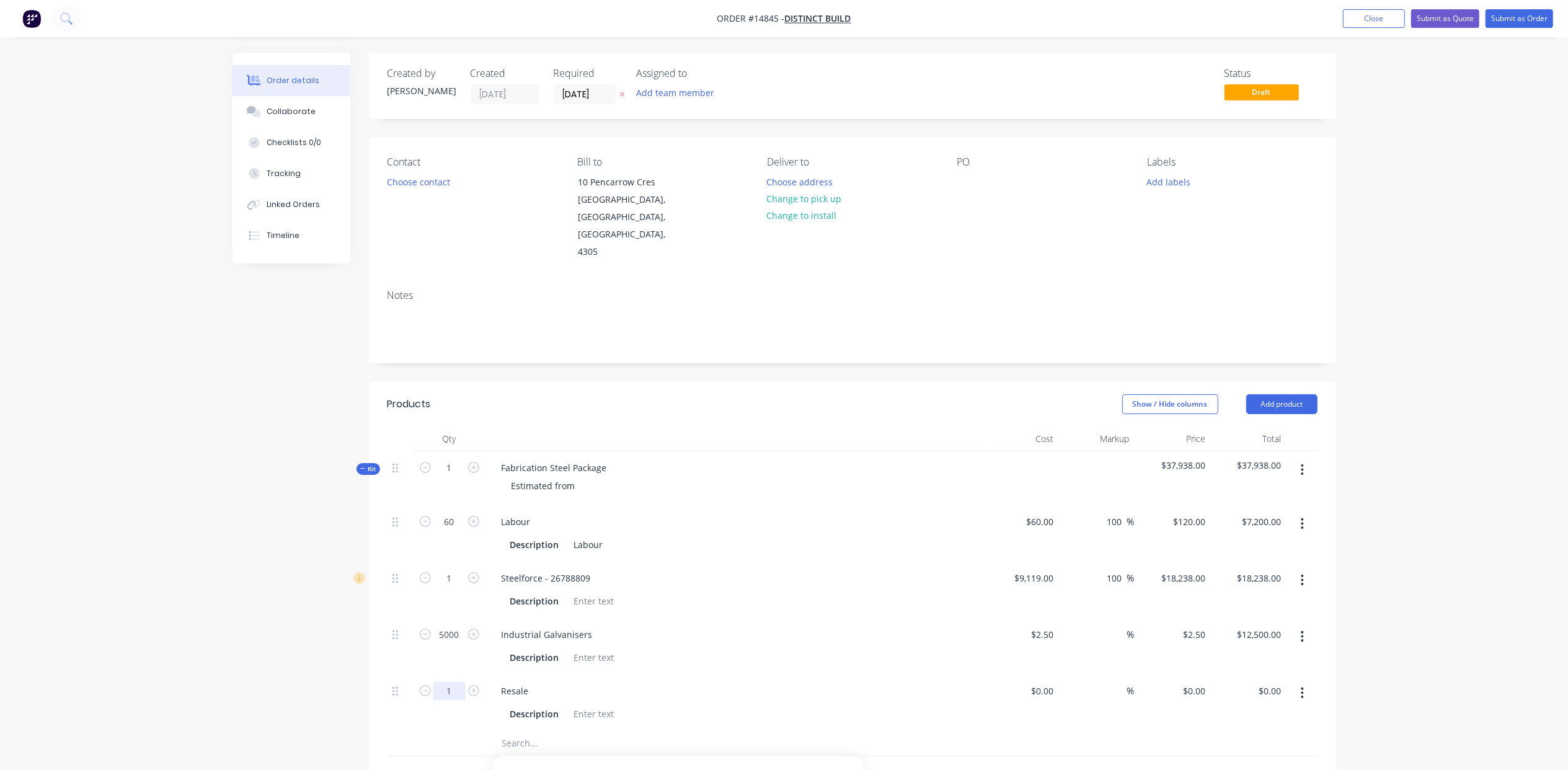
click at [450, 531] on input "1" at bounding box center [449, 521] width 32 height 18
click at [541, 682] on div "Resale" at bounding box center [734, 691] width 486 height 18
drag, startPoint x: 531, startPoint y: 655, endPoint x: 497, endPoint y: 660, distance: 34.4
click at [497, 682] on div "Resale" at bounding box center [515, 691] width 47 height 18
click at [1042, 682] on div "$0.00" at bounding box center [1042, 691] width 34 height 18
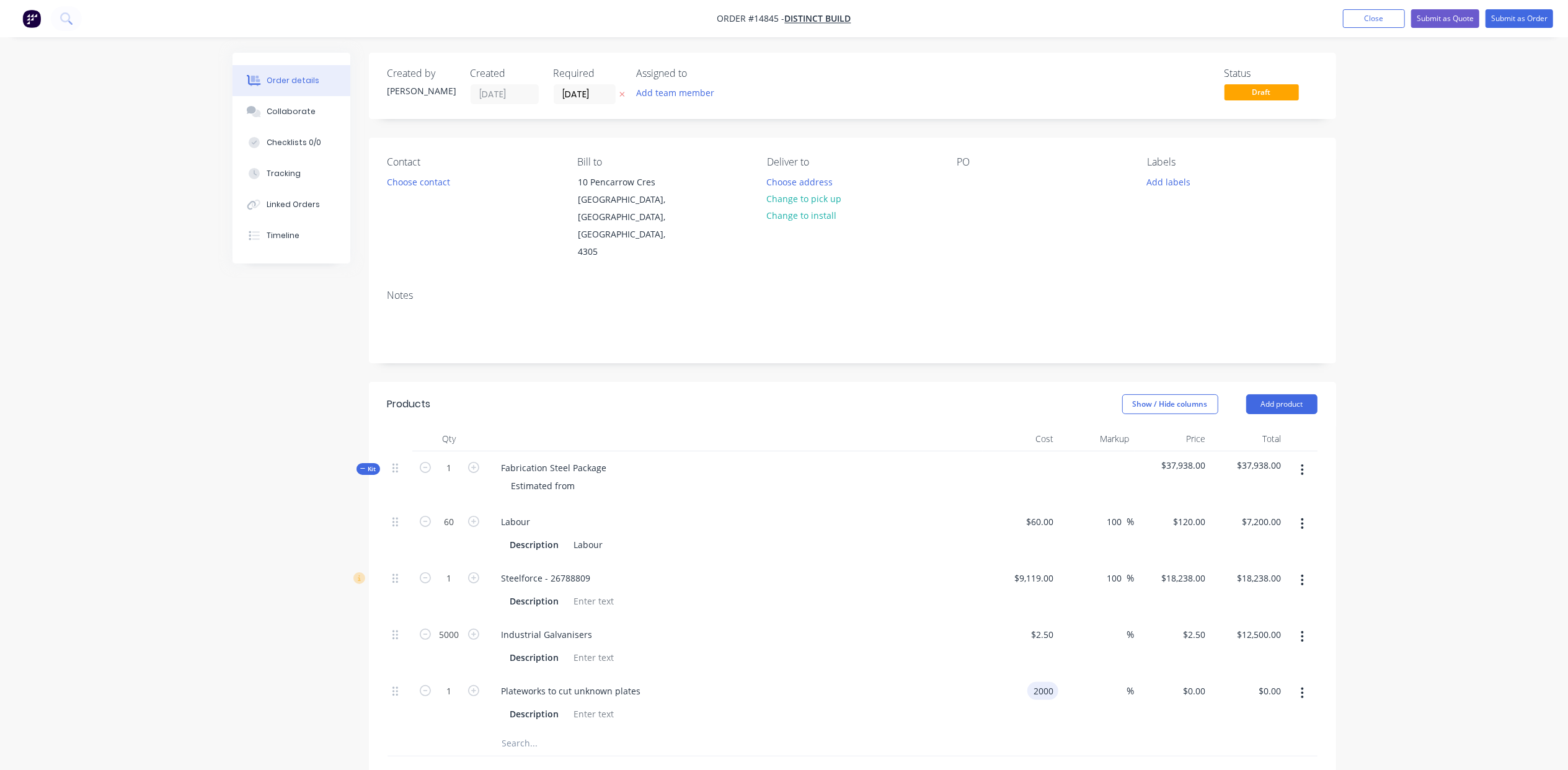
type input "$2,000.00"
click at [604, 458] on div "Fabrication Steel Package" at bounding box center [554, 467] width 125 height 18
click at [578, 477] on div "Estimated from" at bounding box center [544, 486] width 84 height 18
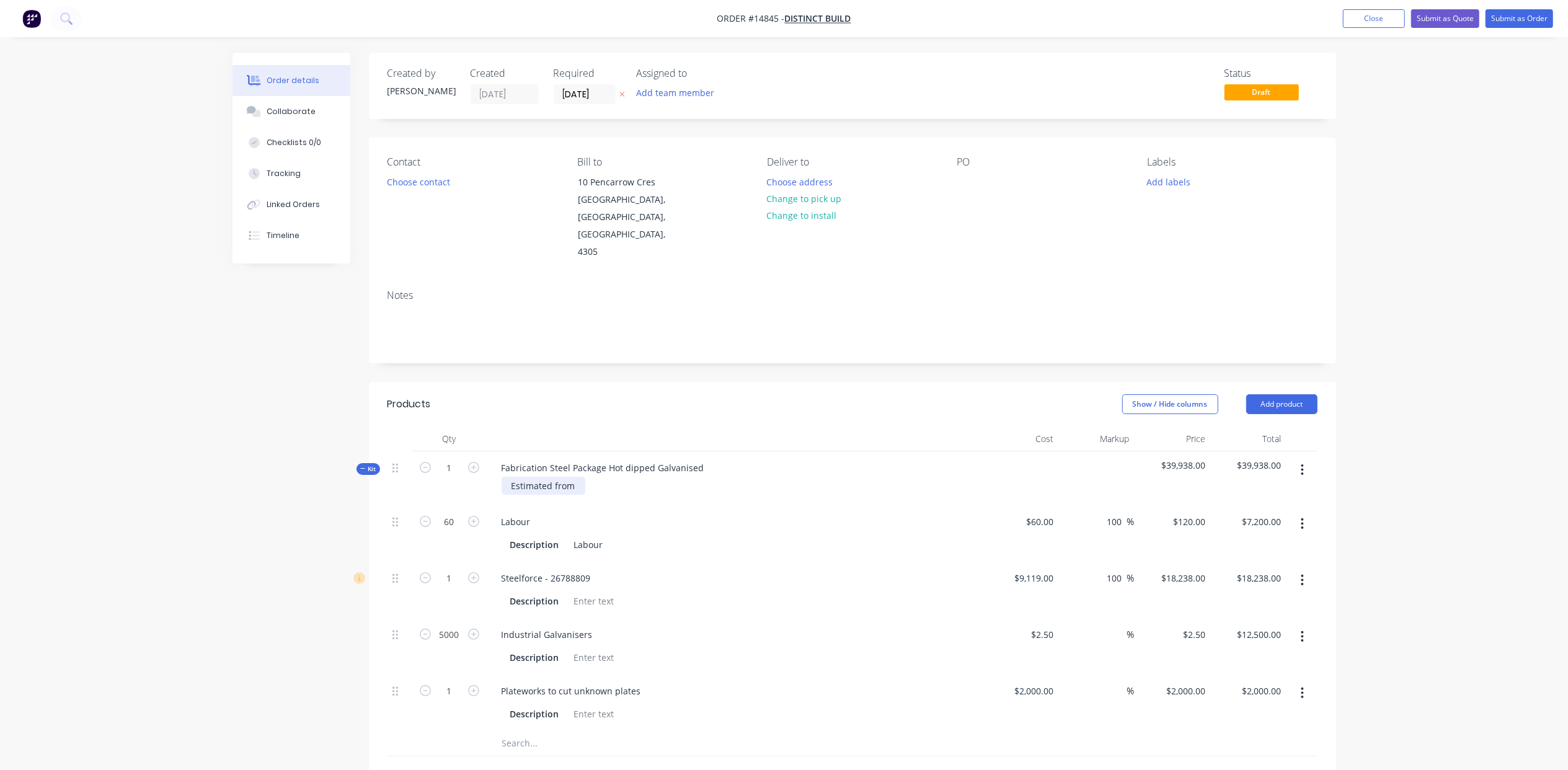
click at [581, 477] on div "Estimated from" at bounding box center [544, 486] width 84 height 18
click at [519, 731] on input "text" at bounding box center [625, 743] width 248 height 25
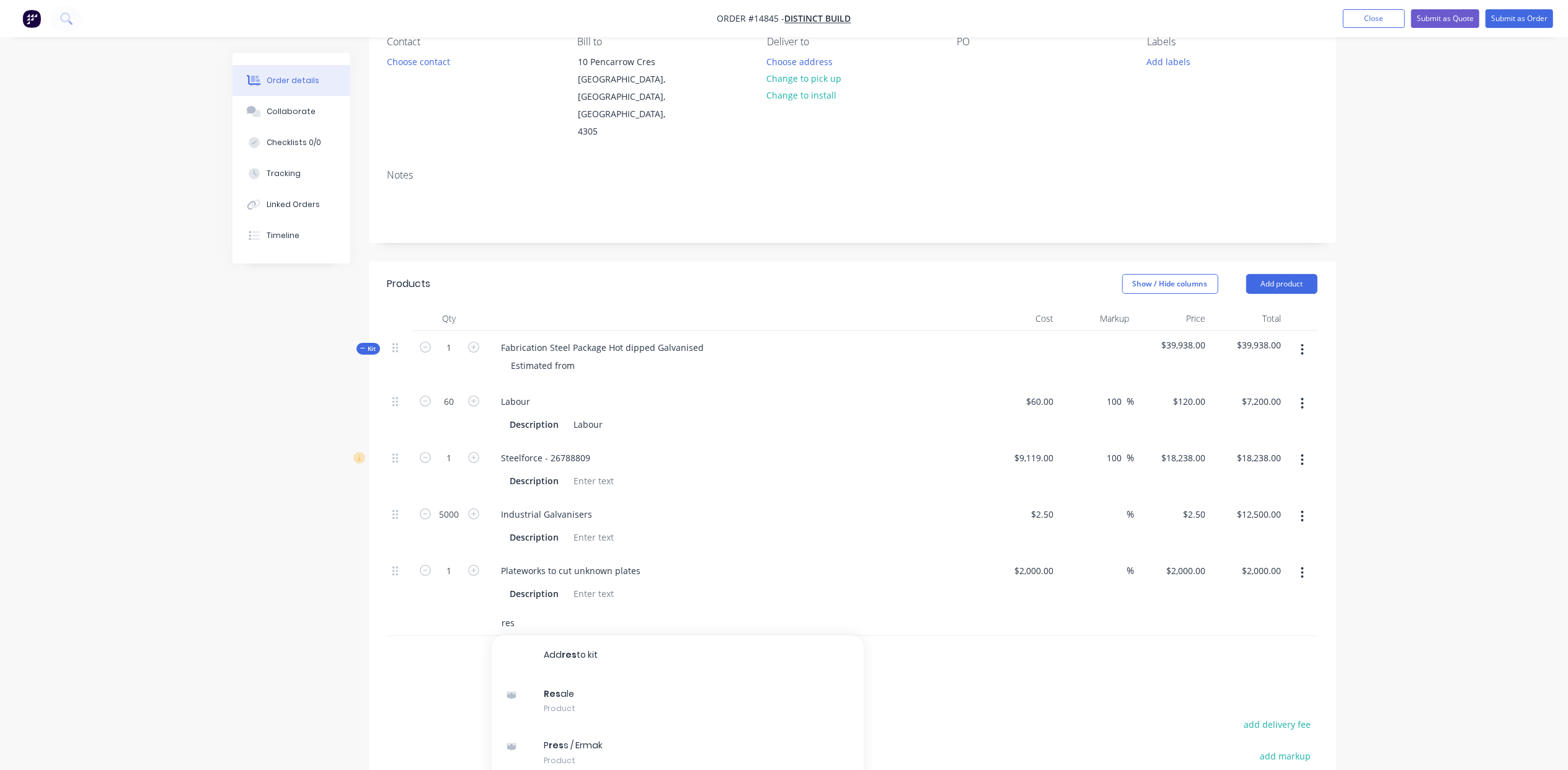
scroll to position [220, 0]
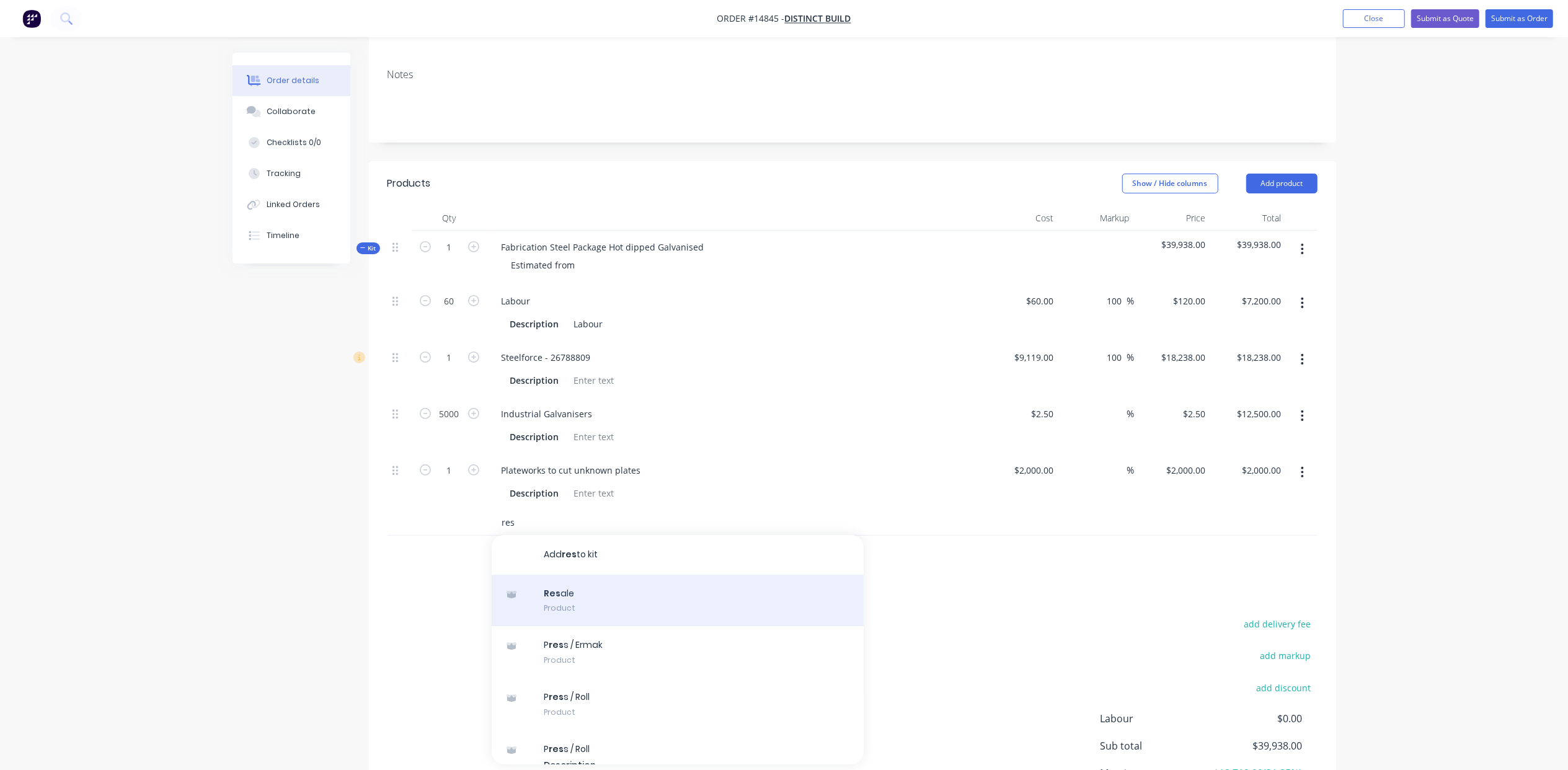
type input "res"
click at [635, 574] on div "Res ale Product" at bounding box center [677, 600] width 372 height 52
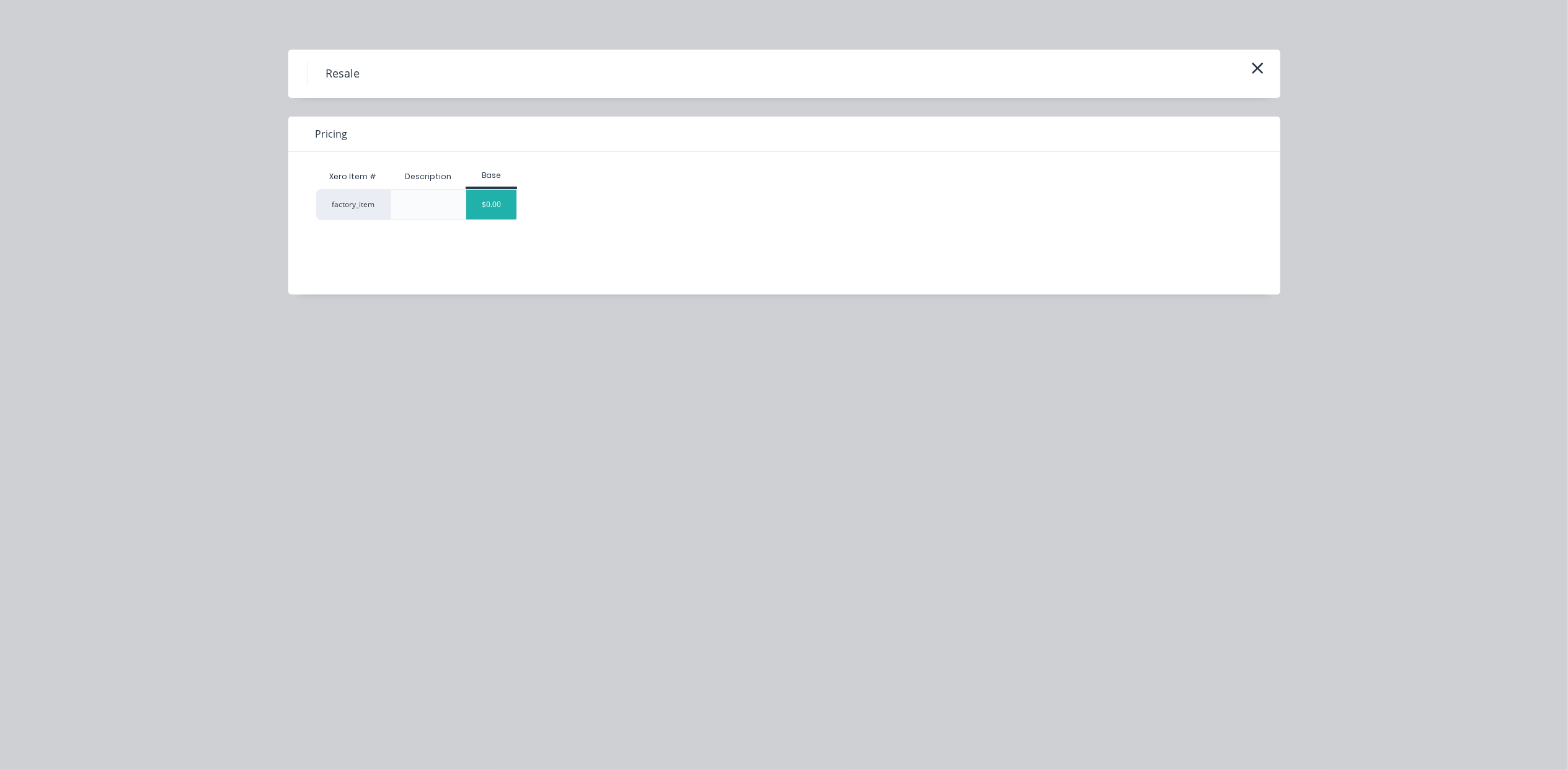
click at [509, 216] on div "$0.00" at bounding box center [491, 204] width 50 height 30
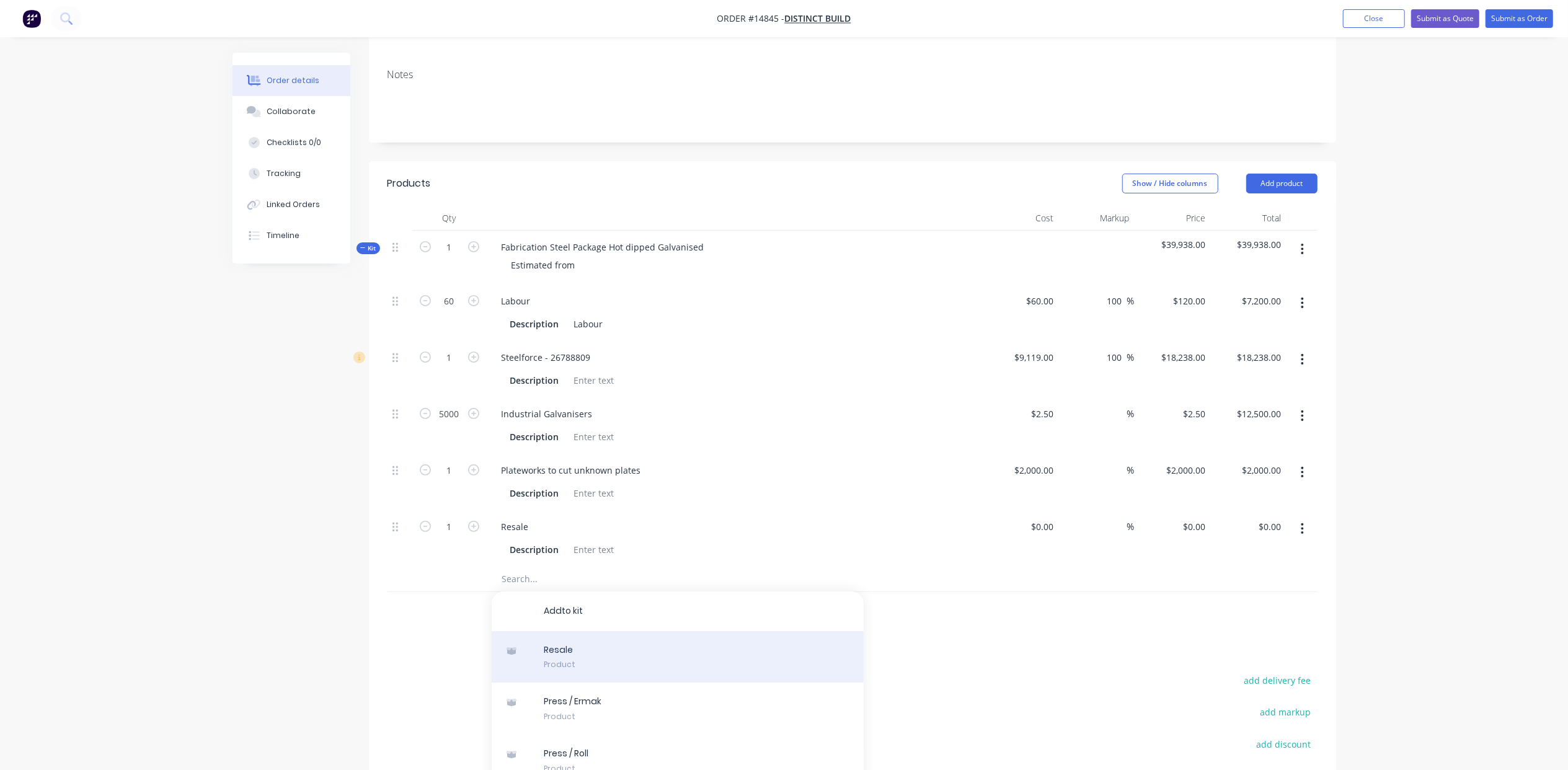
click at [577, 633] on div "R e s a l e Product" at bounding box center [677, 657] width 372 height 52
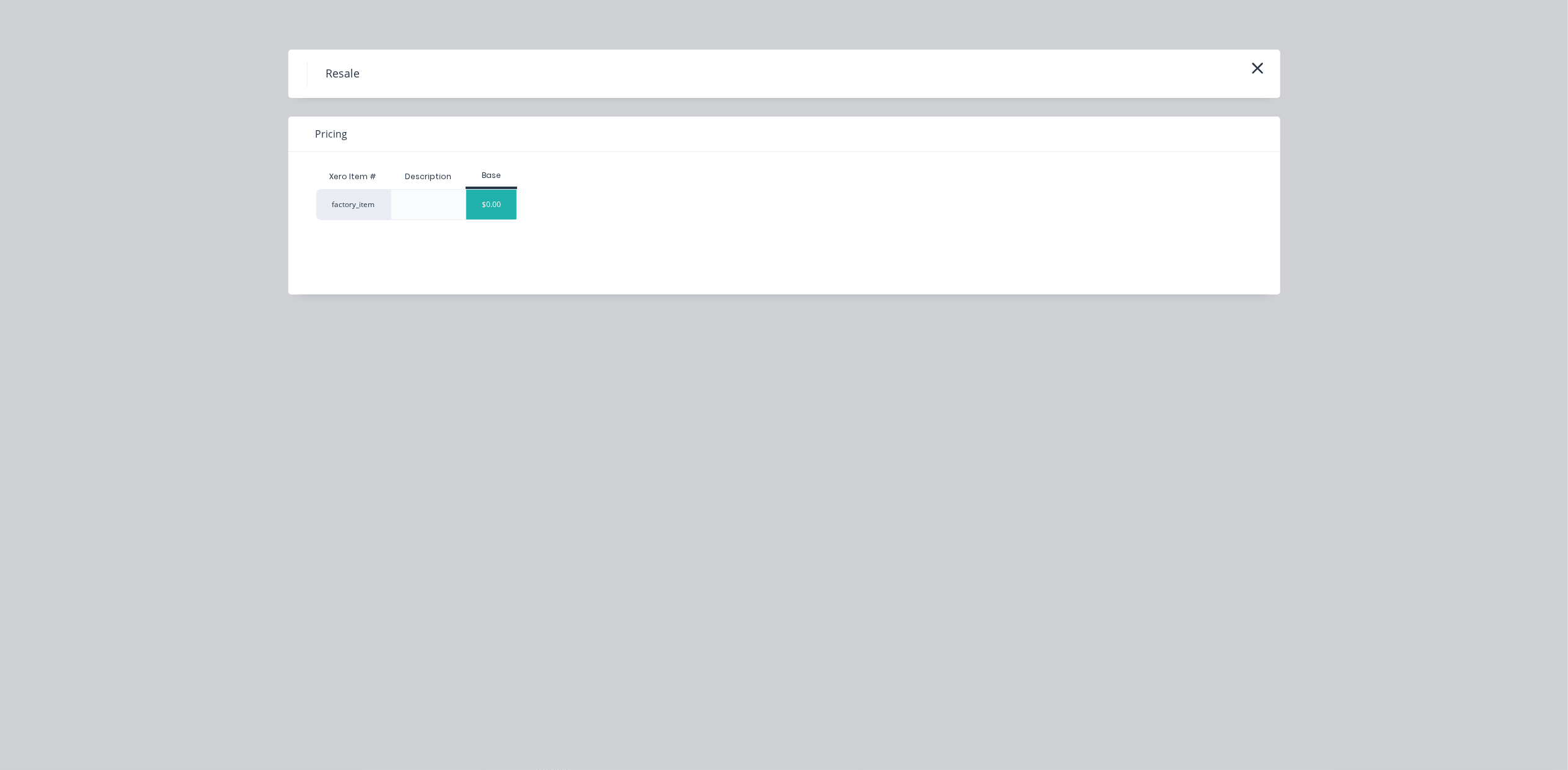
click at [512, 201] on div "$0.00" at bounding box center [491, 204] width 50 height 30
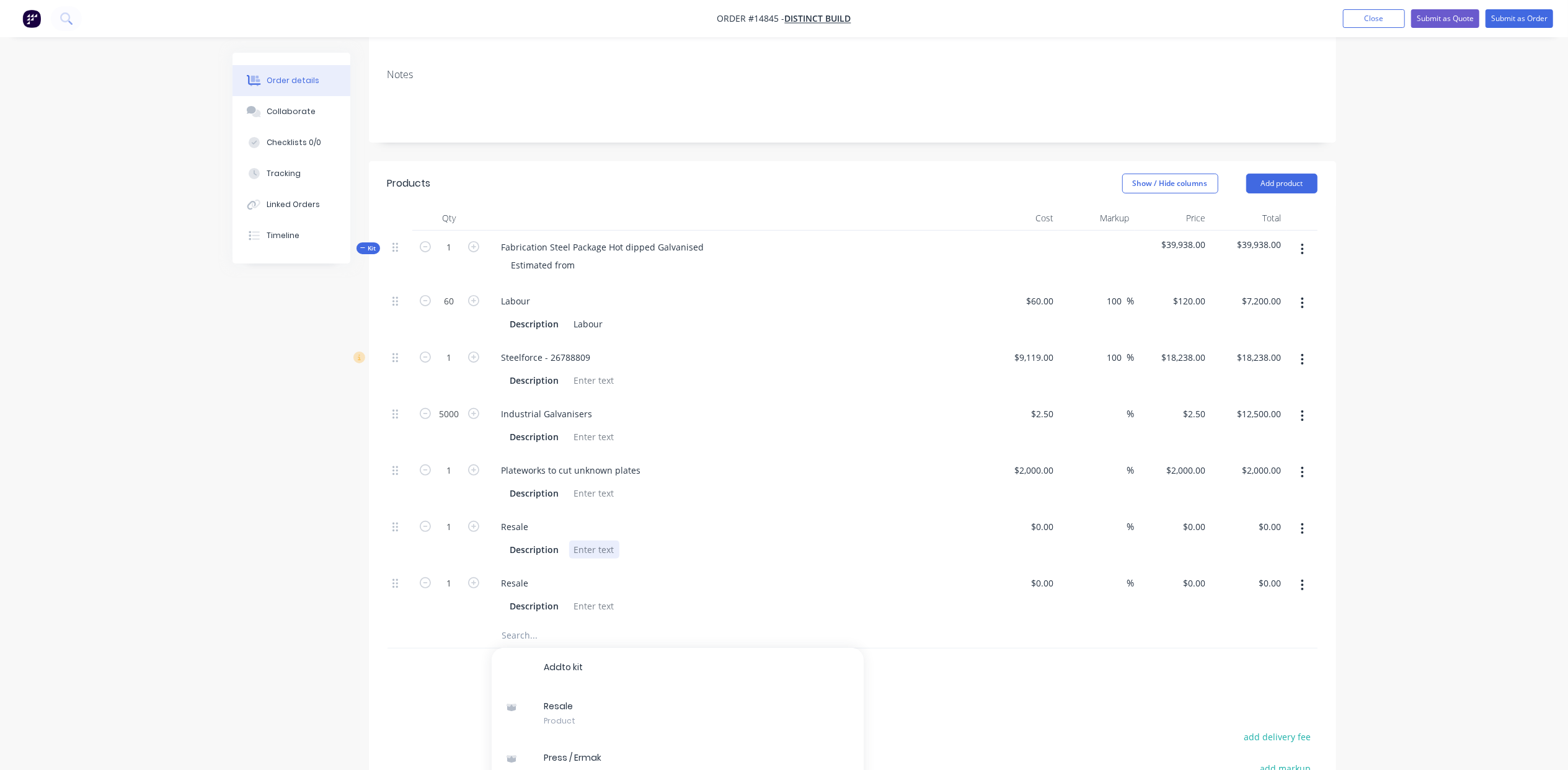
click at [700, 540] on div "Description" at bounding box center [732, 549] width 454 height 18
click at [1303, 578] on icon "button" at bounding box center [1302, 585] width 3 height 14
click at [1259, 658] on div "Delete" at bounding box center [1258, 667] width 96 height 18
click at [597, 540] on div at bounding box center [594, 549] width 50 height 18
click at [578, 256] on div "Estimated from" at bounding box center [544, 265] width 84 height 18
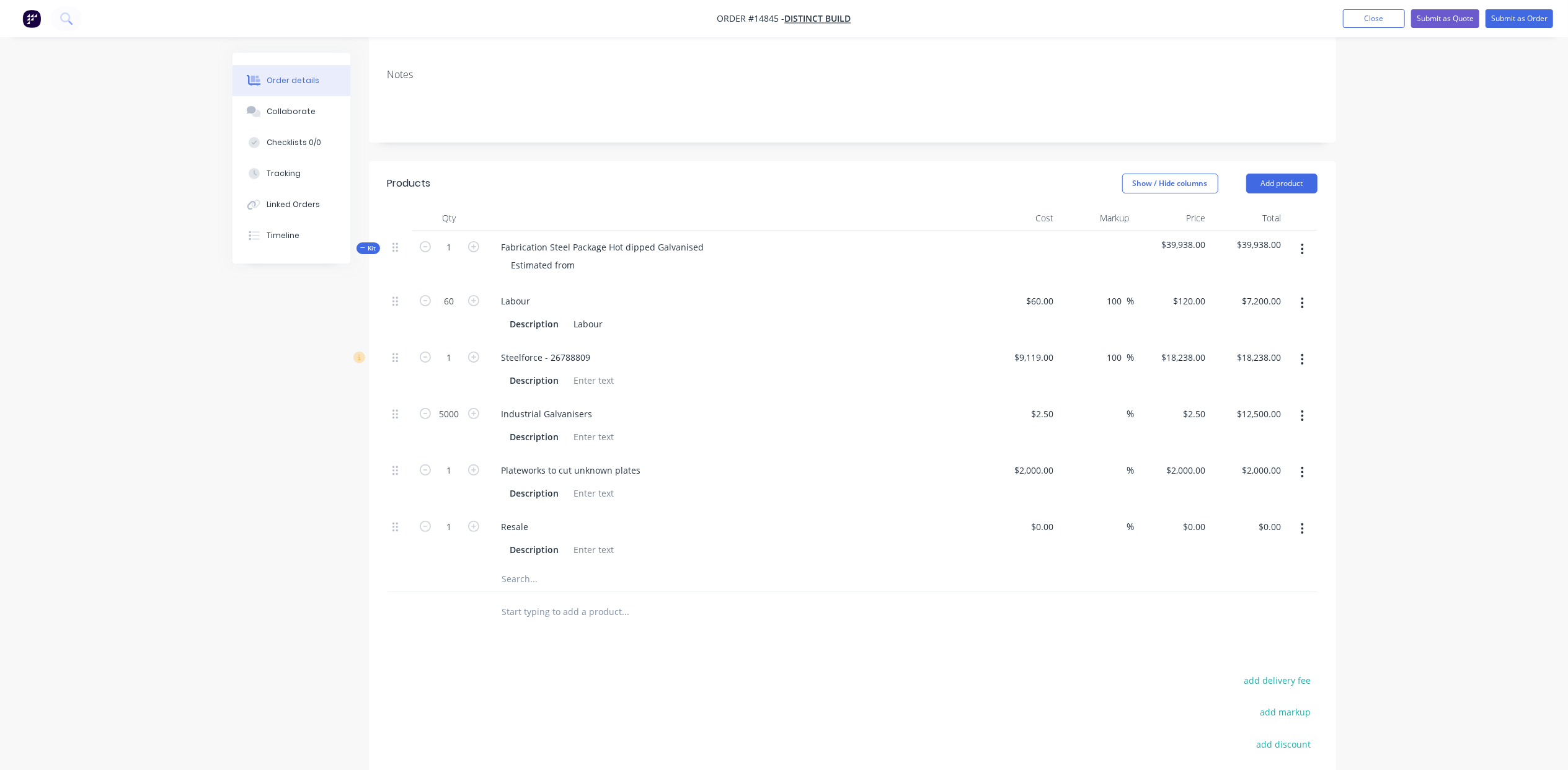
click at [539, 517] on div "Resale" at bounding box center [734, 526] width 486 height 18
click at [526, 517] on div "Resale" at bounding box center [515, 526] width 47 height 18
type input "$5,000.00"
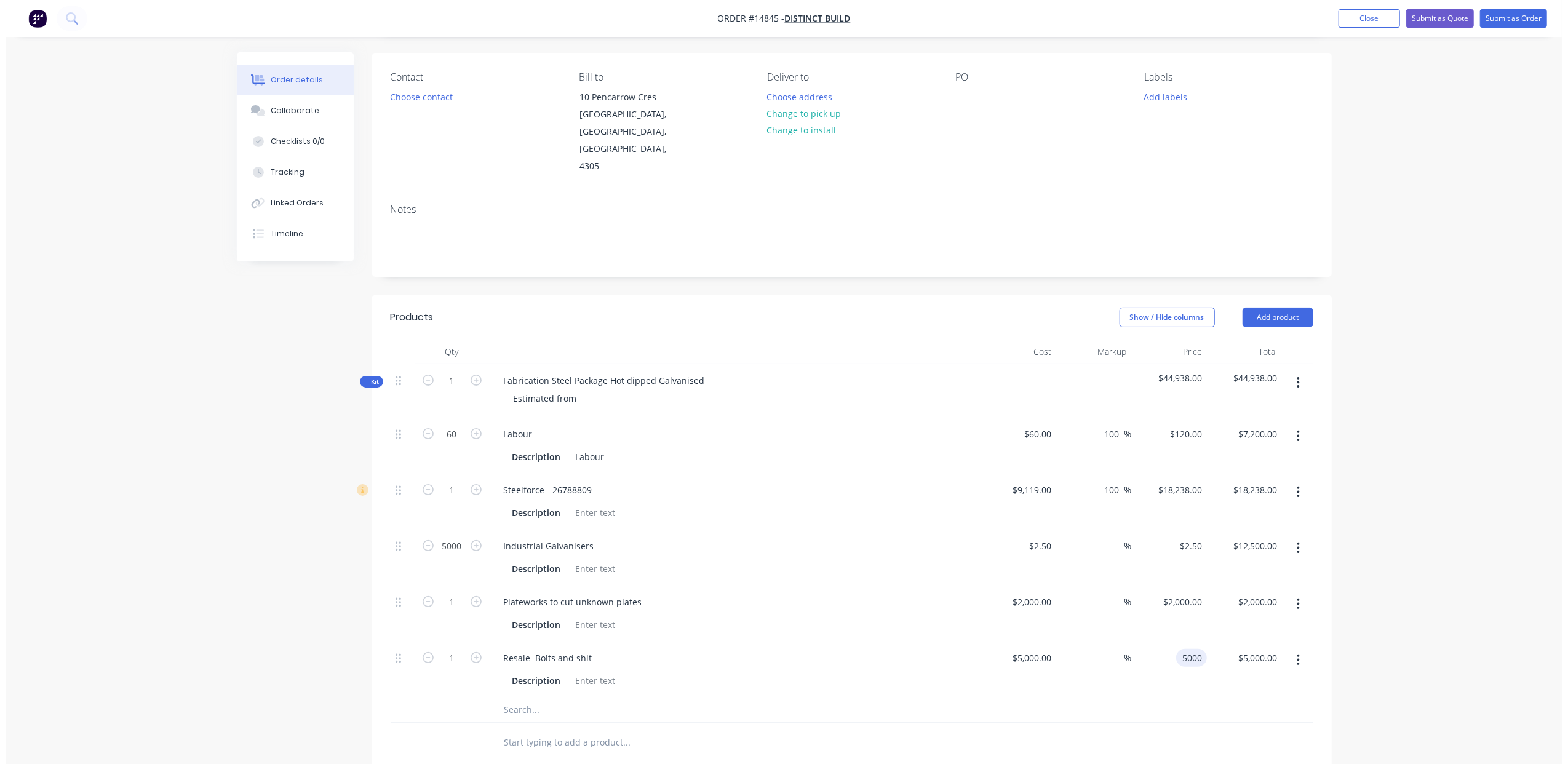
scroll to position [0, 0]
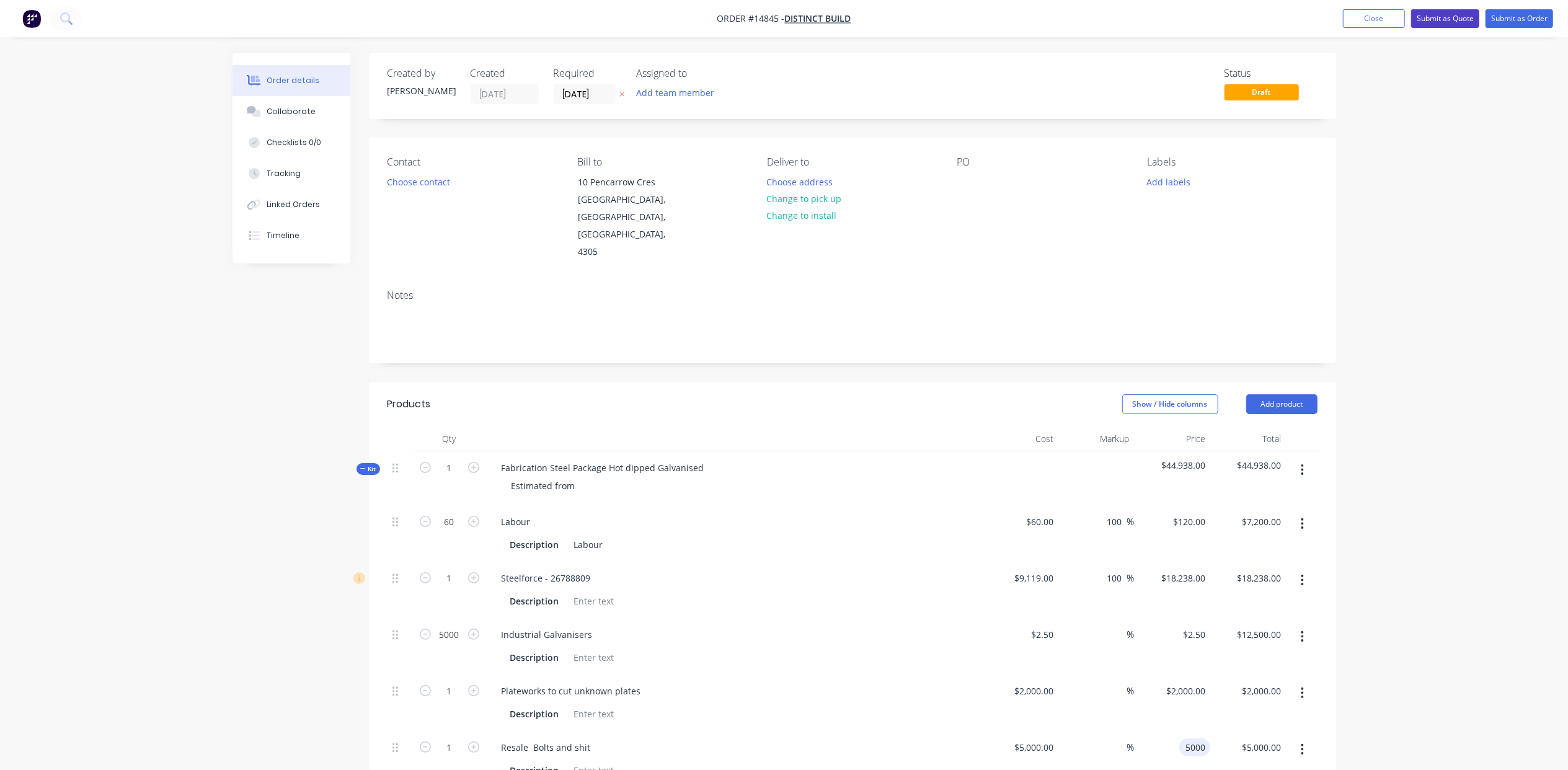
type input "$5,000.00"
click at [1448, 23] on button "Submit as Quote" at bounding box center [1446, 18] width 68 height 18
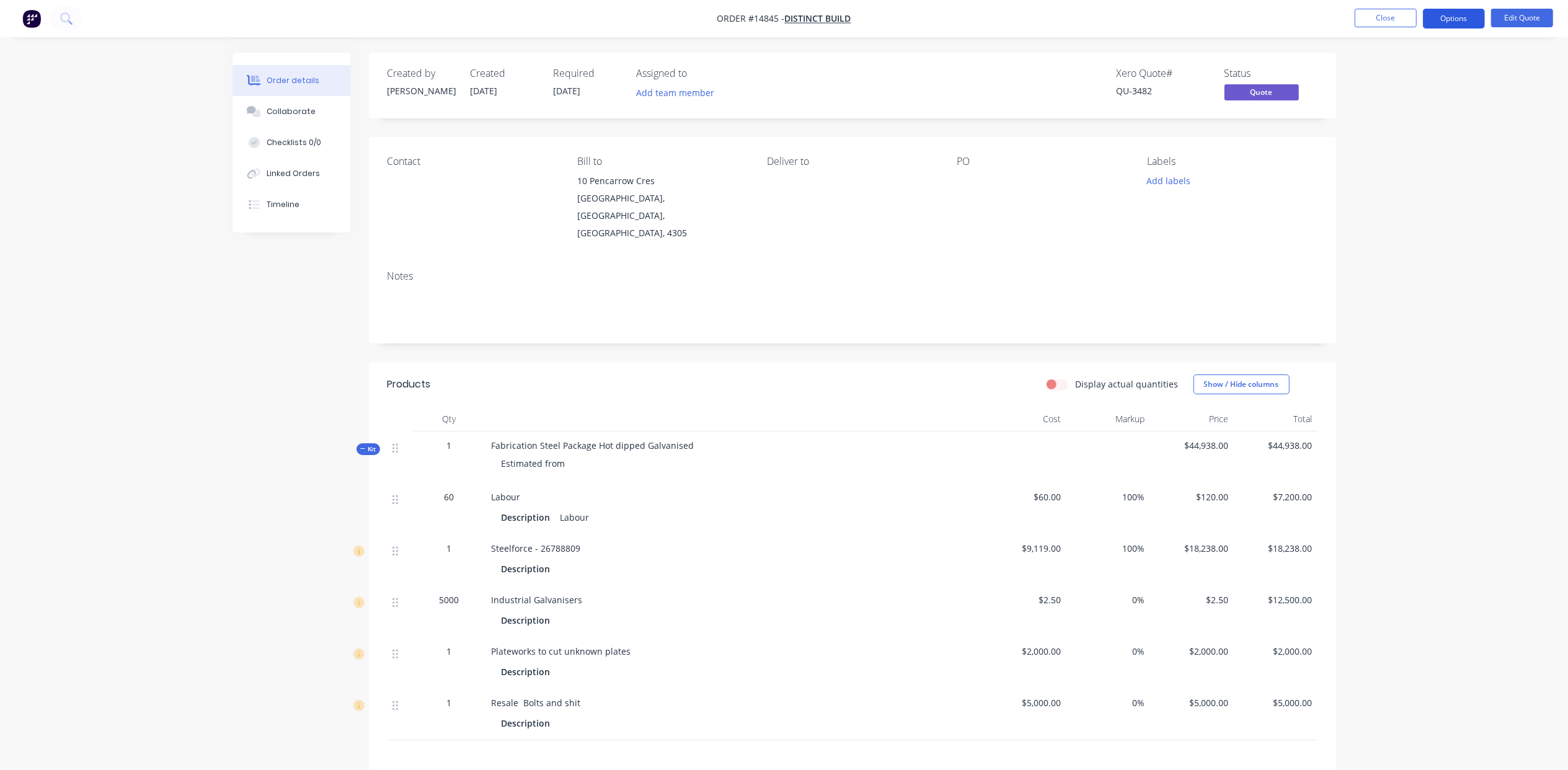
click at [1451, 20] on button "Options" at bounding box center [1454, 18] width 62 height 20
click at [1427, 73] on div "Quote" at bounding box center [1417, 75] width 114 height 18
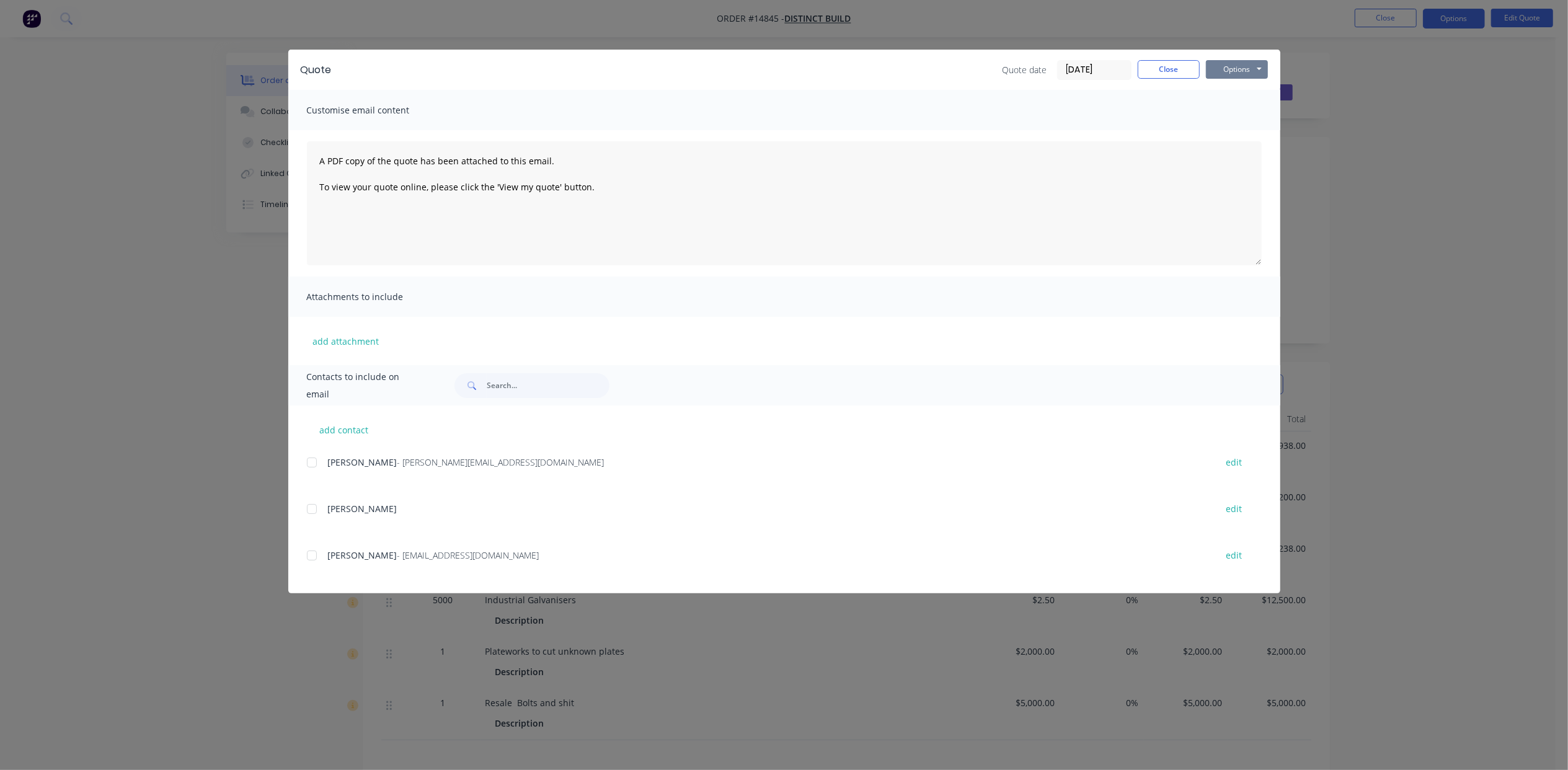
click at [1239, 63] on button "Options" at bounding box center [1237, 69] width 62 height 18
click at [1251, 118] on button "Print" at bounding box center [1246, 112] width 79 height 20
click at [1185, 70] on button "Close" at bounding box center [1169, 69] width 62 height 18
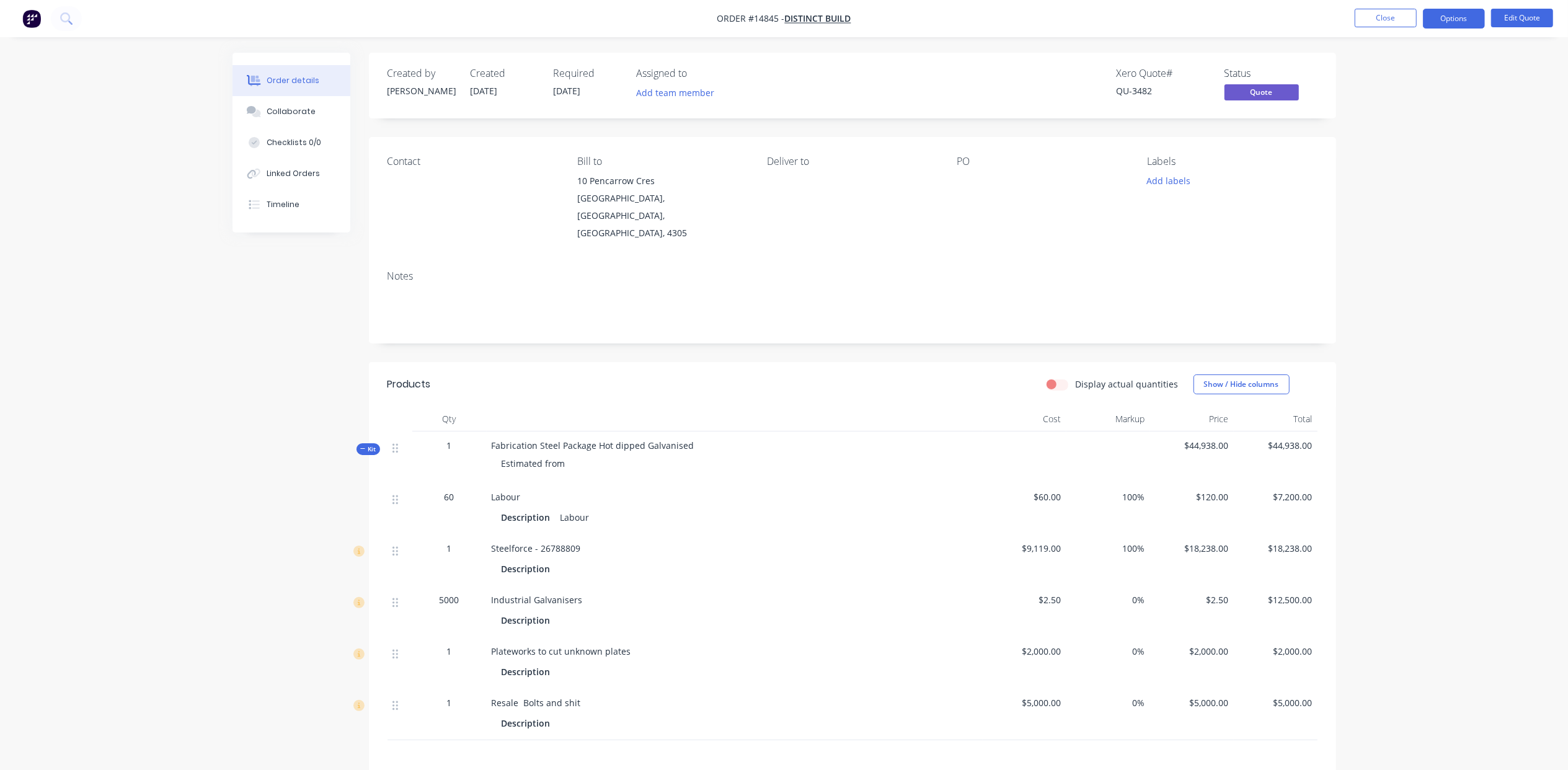
click at [561, 457] on span "Estimated from" at bounding box center [533, 463] width 64 height 12
click at [568, 451] on div "Estimated from" at bounding box center [734, 463] width 486 height 23
click at [1531, 17] on button "Edit Quote" at bounding box center [1522, 18] width 62 height 18
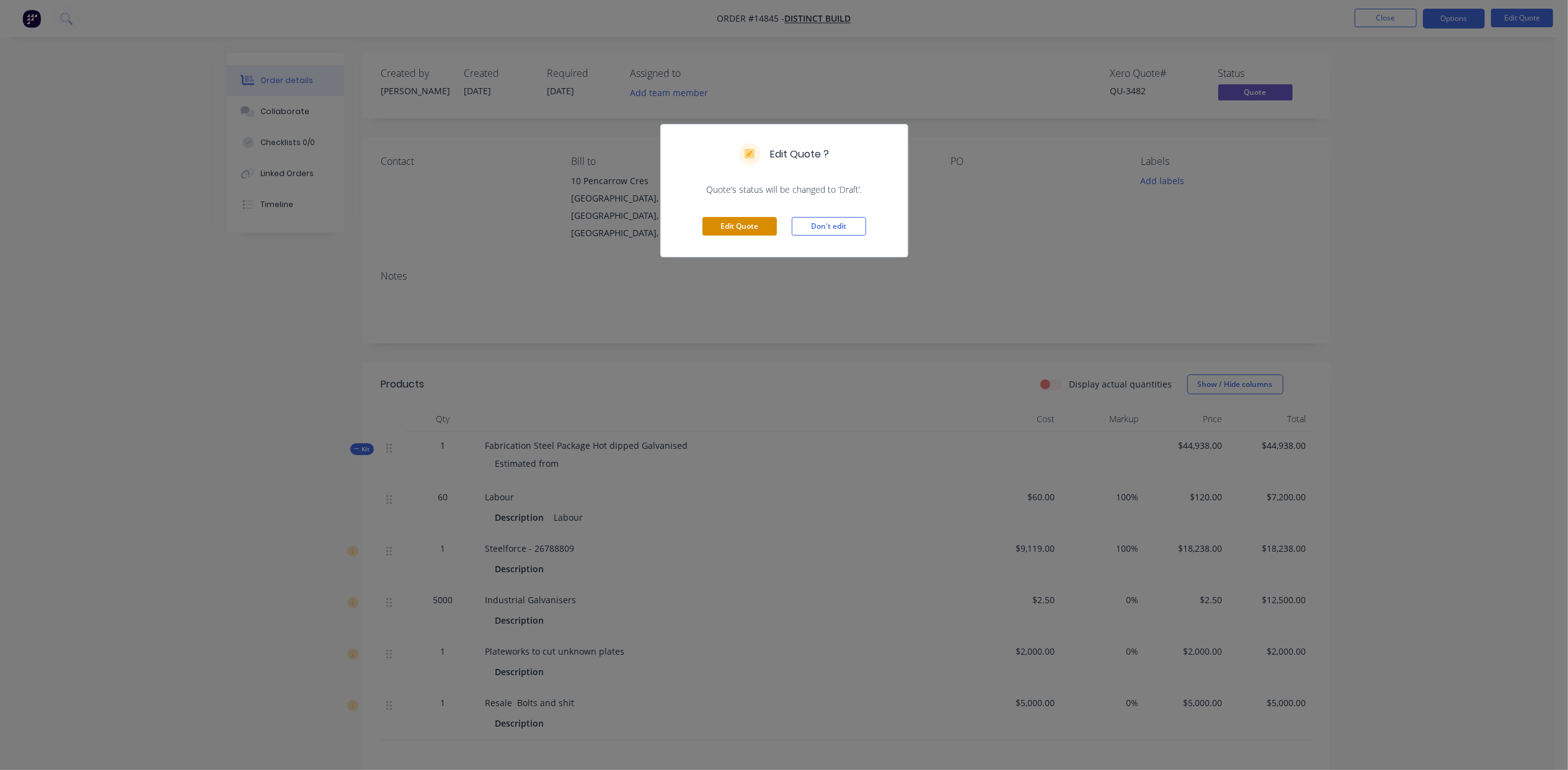
click at [743, 227] on button "Edit Quote" at bounding box center [739, 226] width 74 height 18
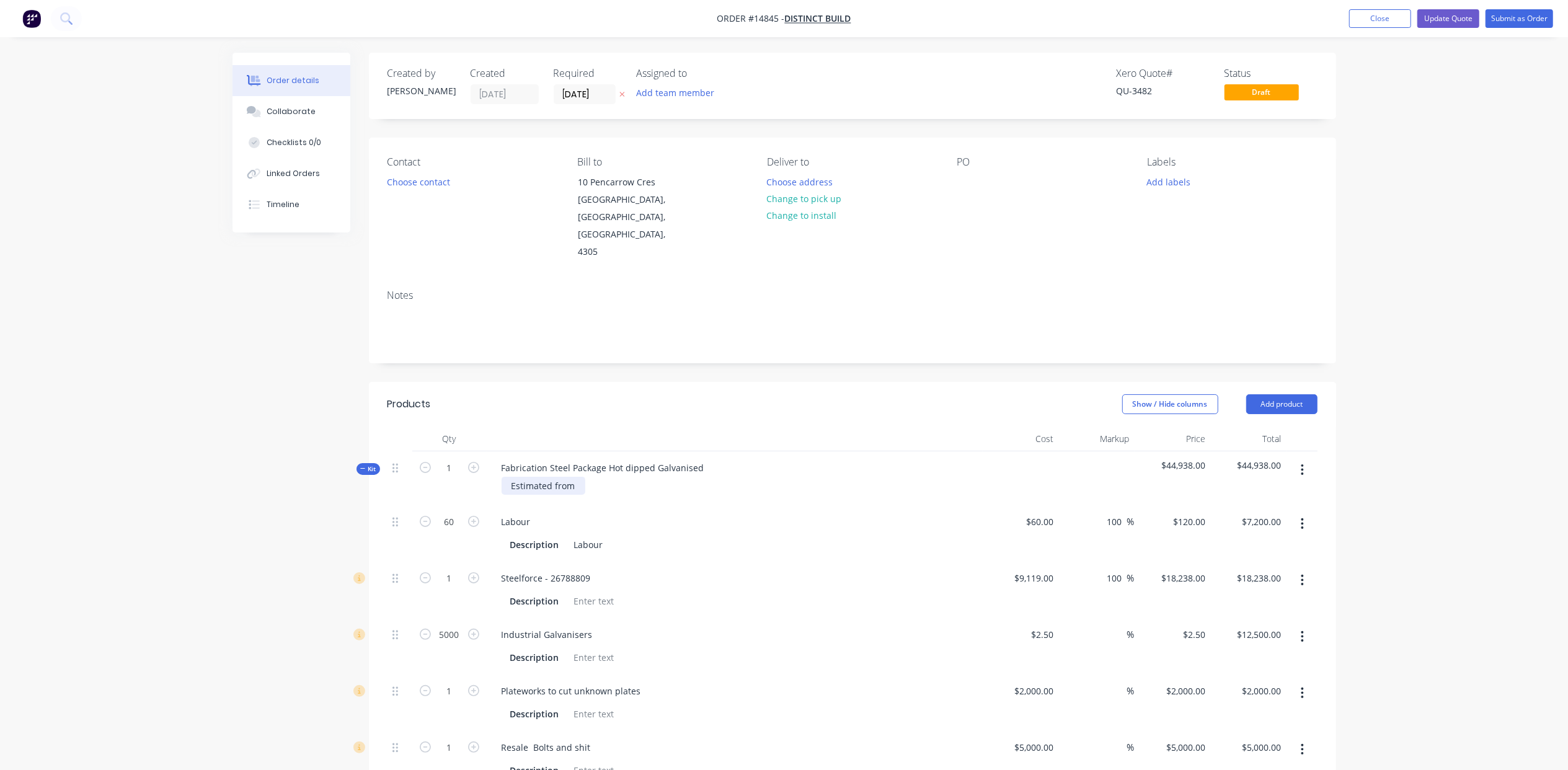
click at [574, 477] on div "Estimated from" at bounding box center [544, 486] width 84 height 18
click at [1446, 21] on button "Update Quote" at bounding box center [1448, 18] width 62 height 18
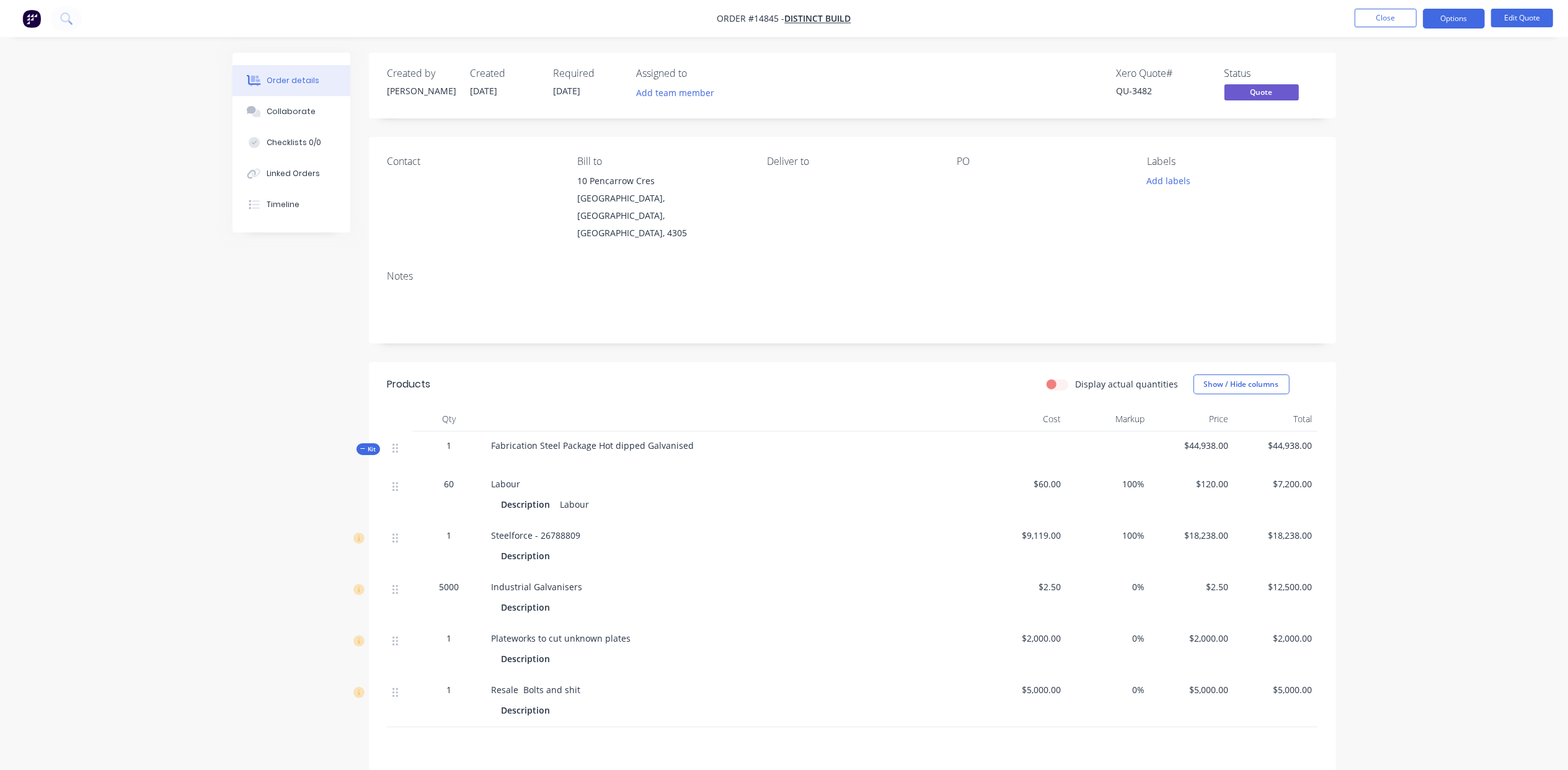
drag, startPoint x: 1451, startPoint y: 17, endPoint x: 1452, endPoint y: 30, distance: 13.0
click at [1452, 18] on button "Options" at bounding box center [1454, 18] width 62 height 20
click at [1429, 83] on div "Quote" at bounding box center [1417, 75] width 114 height 18
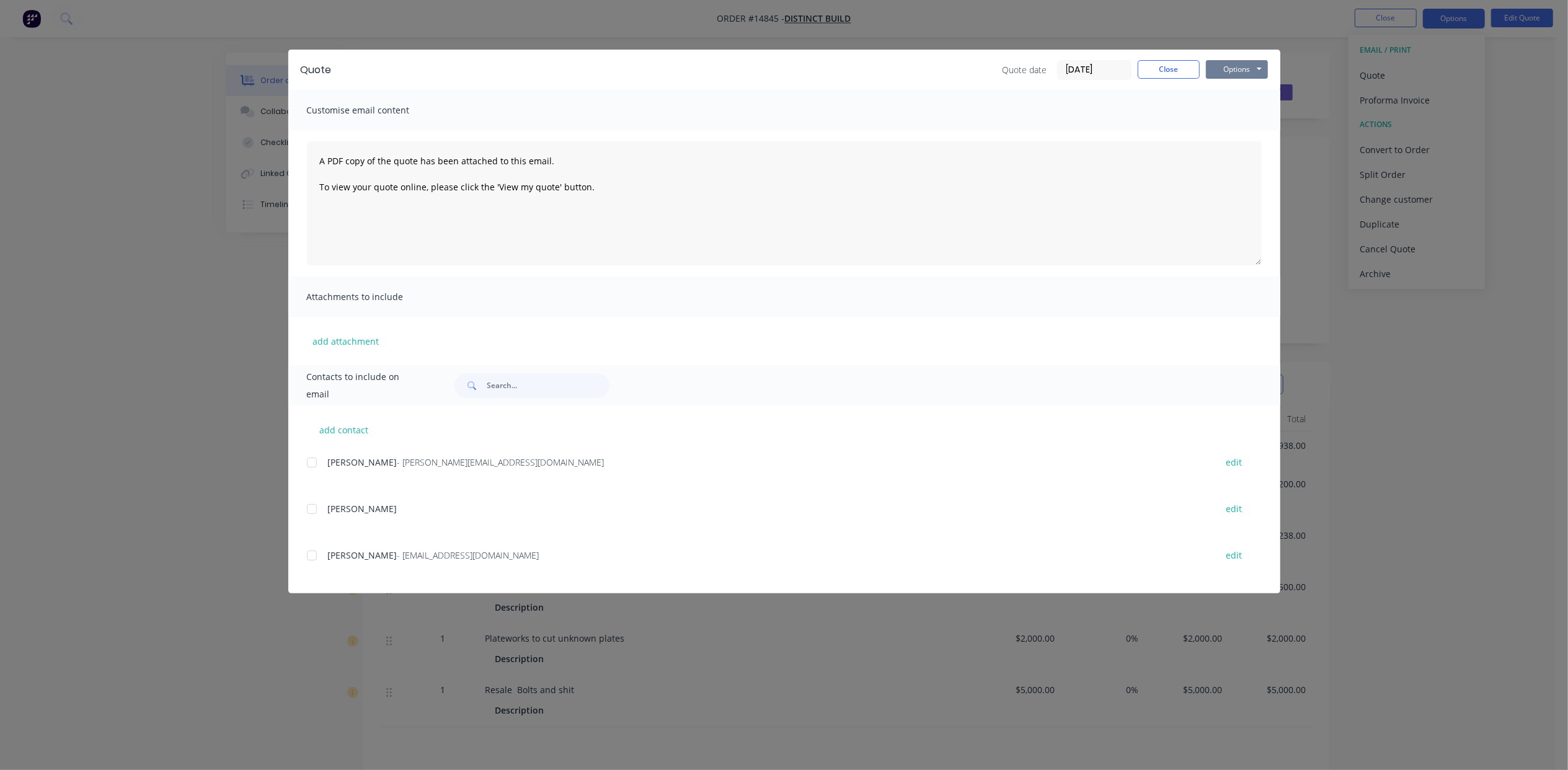
click at [1239, 66] on button "Options" at bounding box center [1237, 69] width 62 height 18
click at [1258, 129] on button "Email" at bounding box center [1246, 132] width 79 height 20
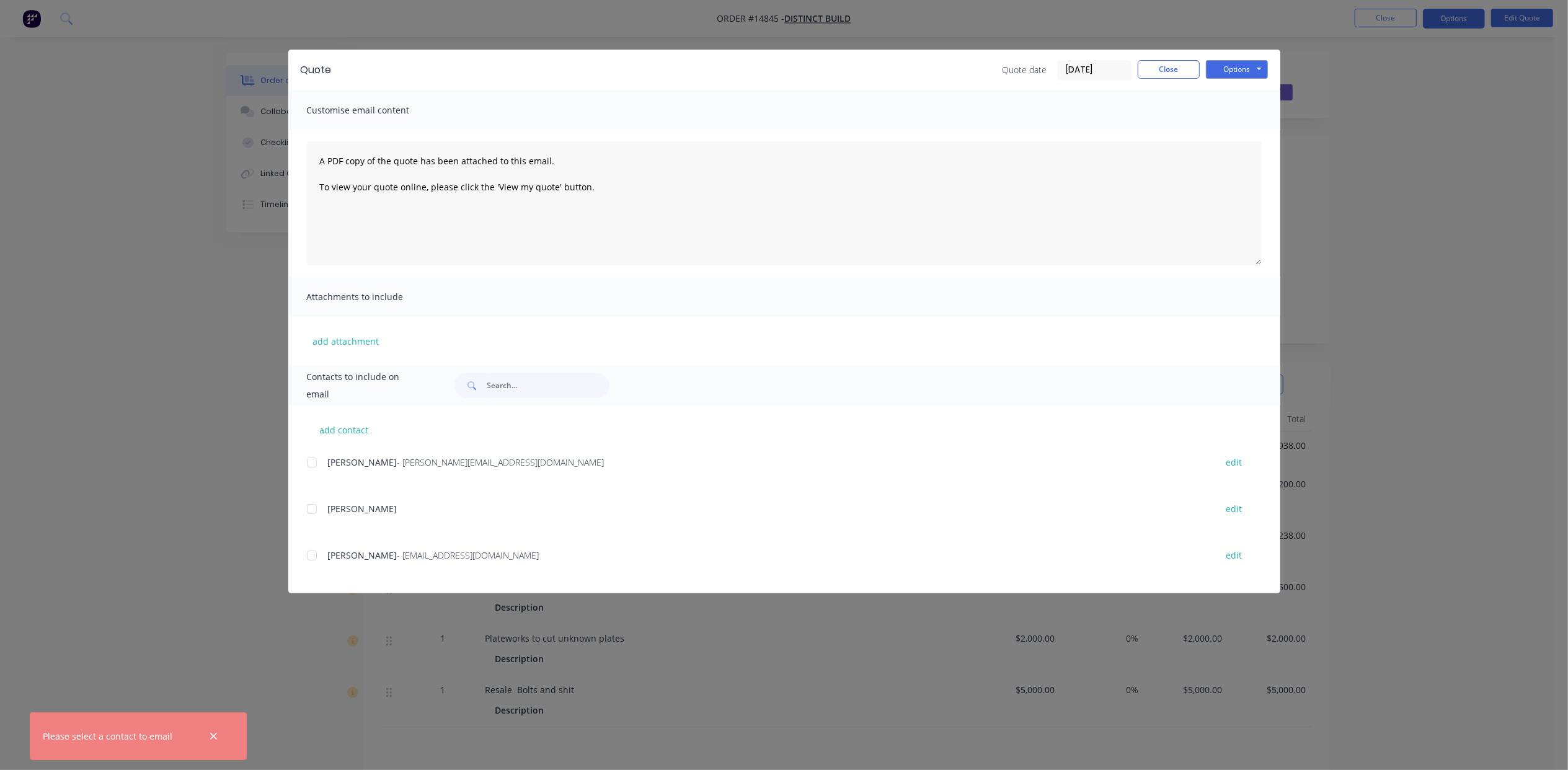
click at [319, 456] on div at bounding box center [312, 462] width 25 height 25
click at [1242, 60] on button "Options" at bounding box center [1237, 69] width 62 height 18
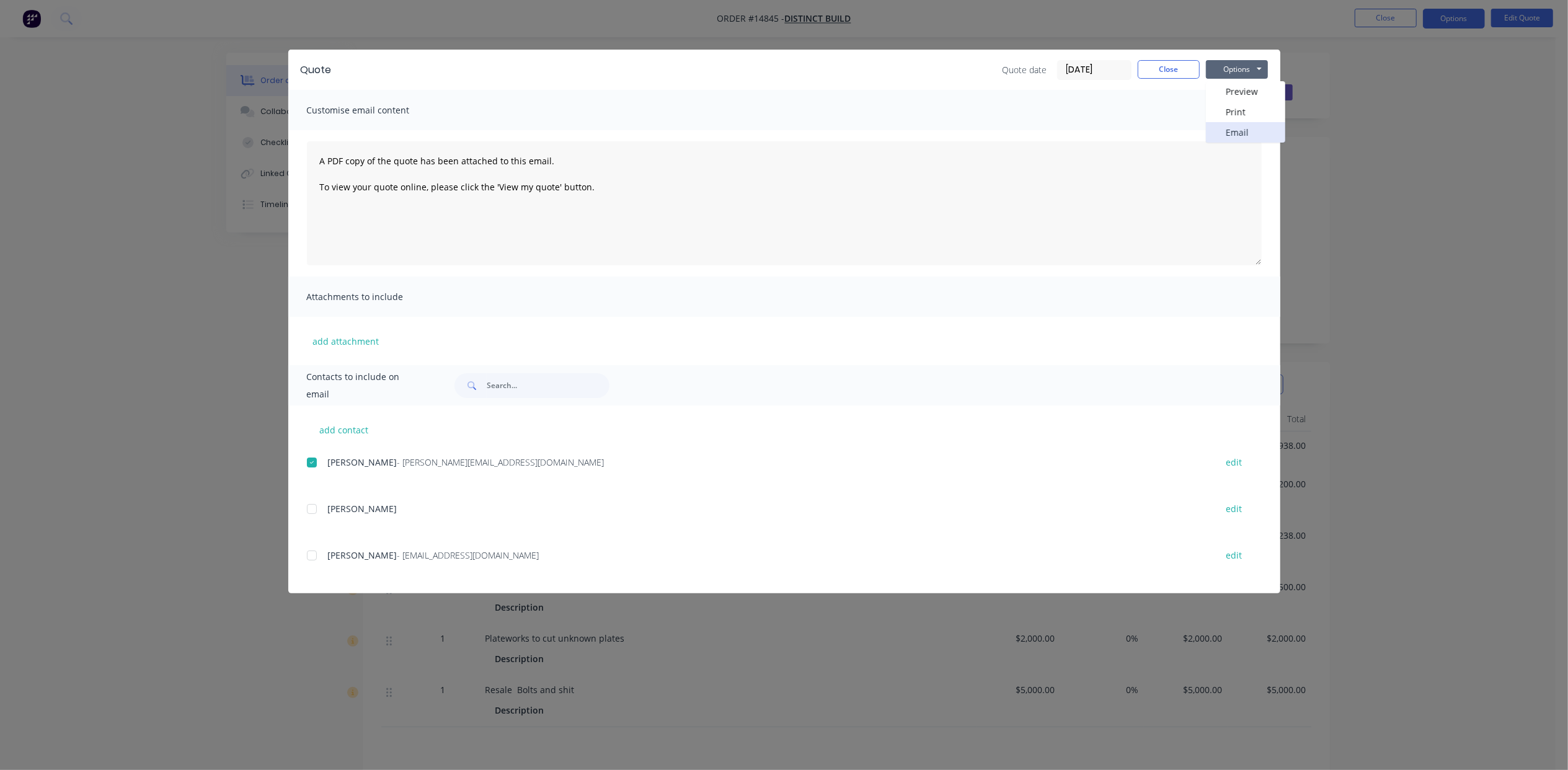
click at [1258, 124] on button "Email" at bounding box center [1246, 132] width 79 height 20
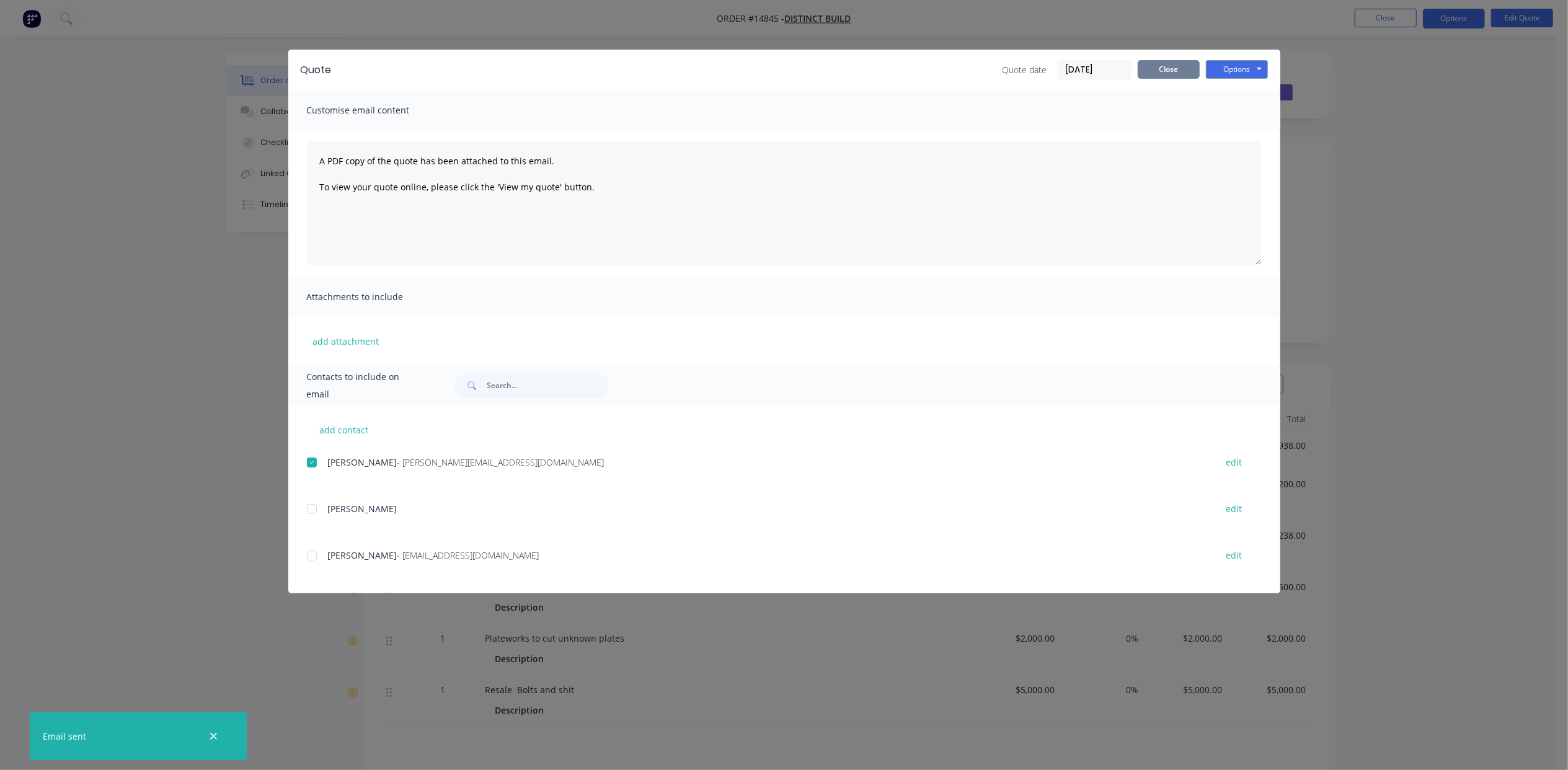
click at [1171, 68] on button "Close" at bounding box center [1169, 69] width 62 height 18
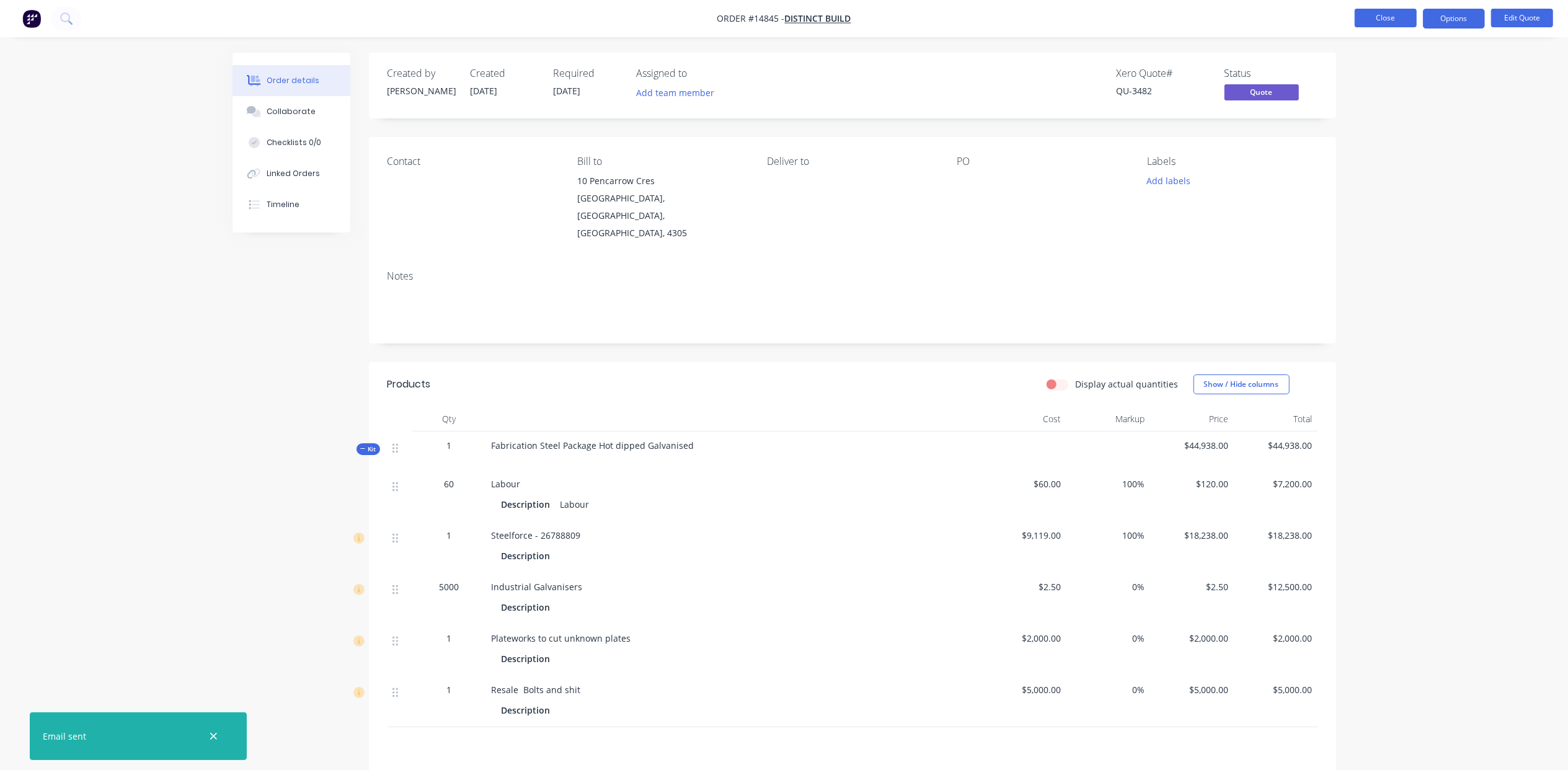
click at [1372, 15] on button "Close" at bounding box center [1386, 18] width 62 height 18
